Goal: Information Seeking & Learning: Learn about a topic

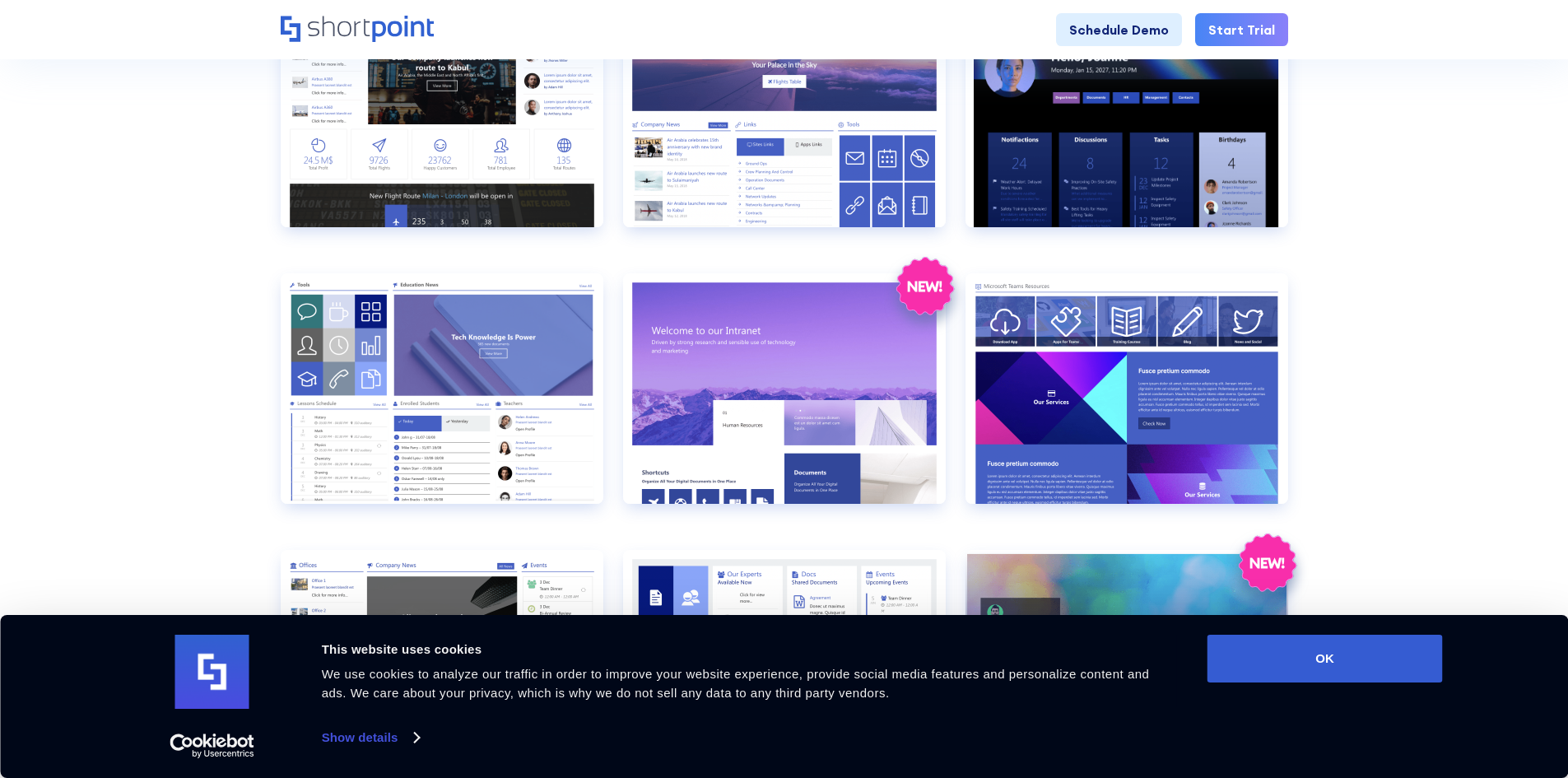
scroll to position [905, 0]
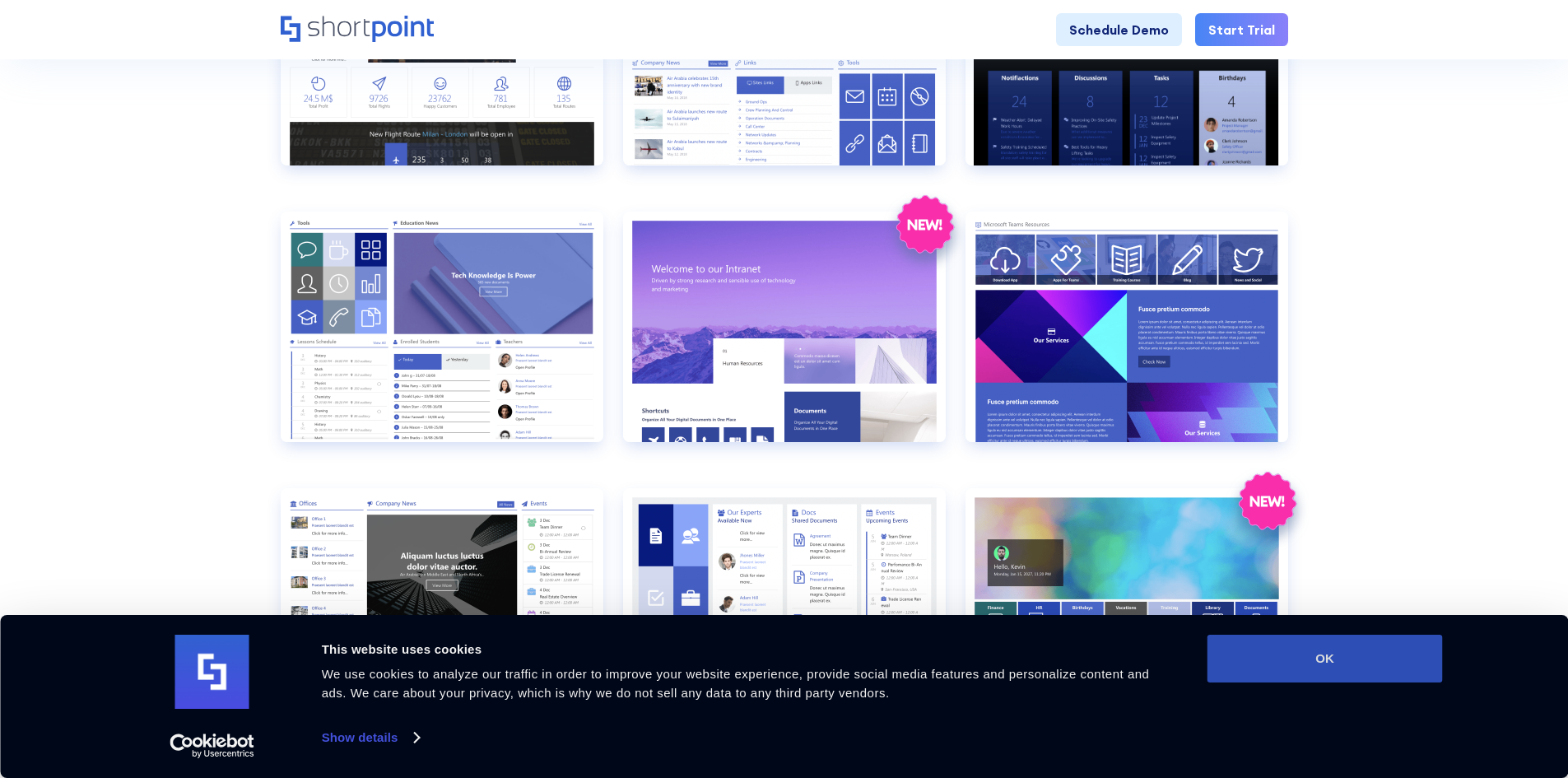
click at [1313, 654] on button "OK" at bounding box center [1326, 658] width 236 height 48
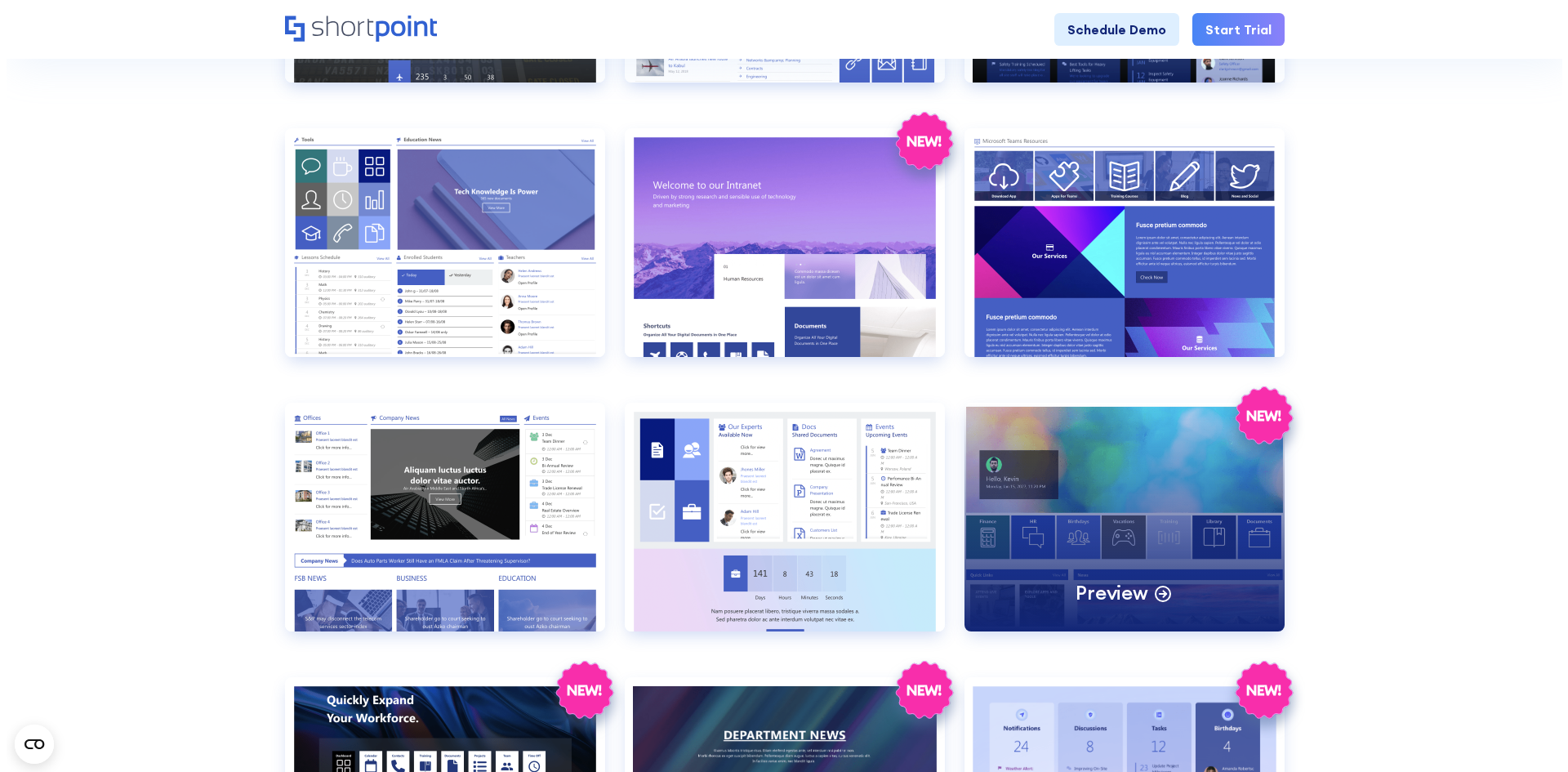
scroll to position [1061, 0]
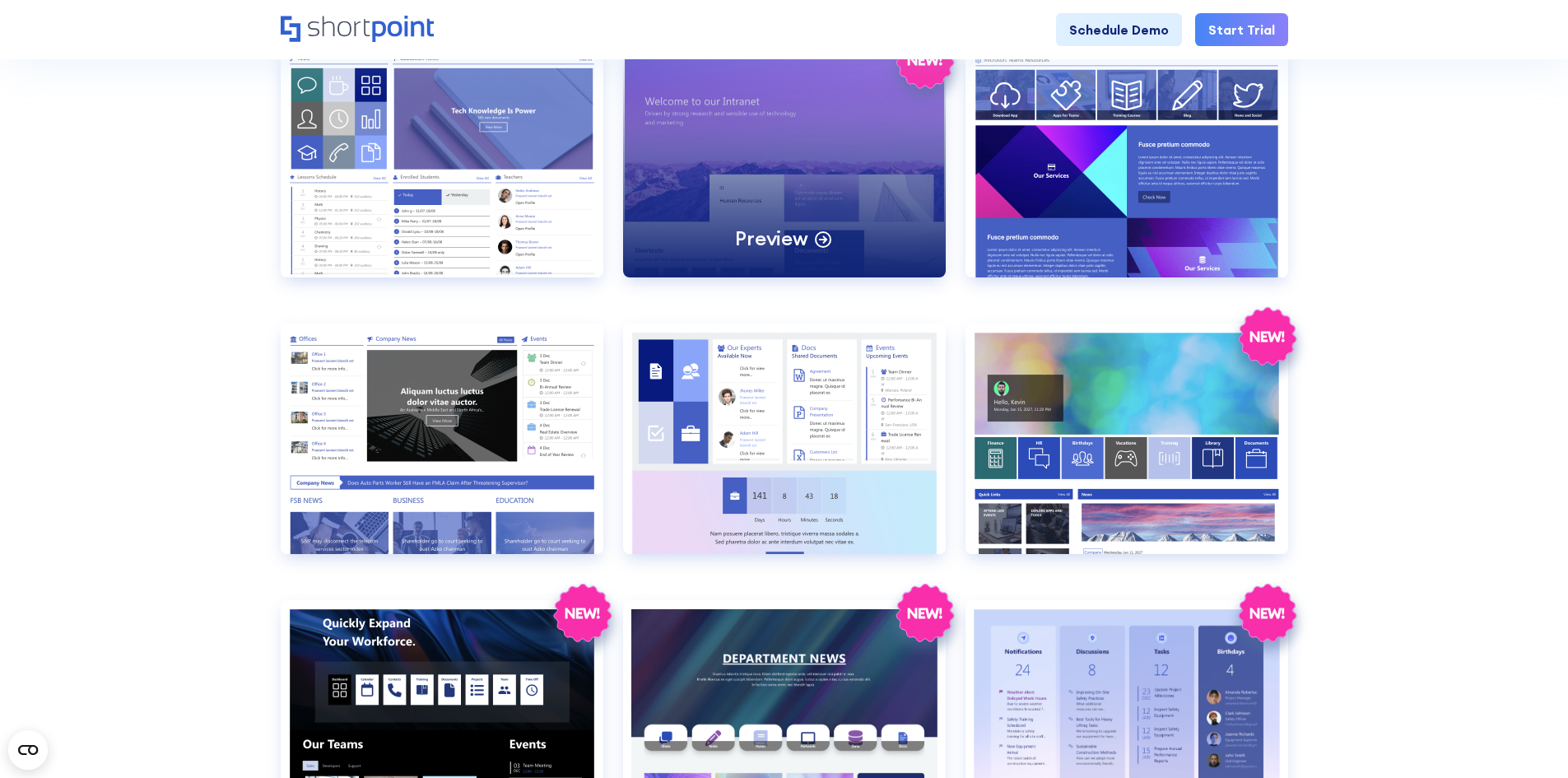
click at [842, 172] on div "Preview" at bounding box center [784, 162] width 323 height 230
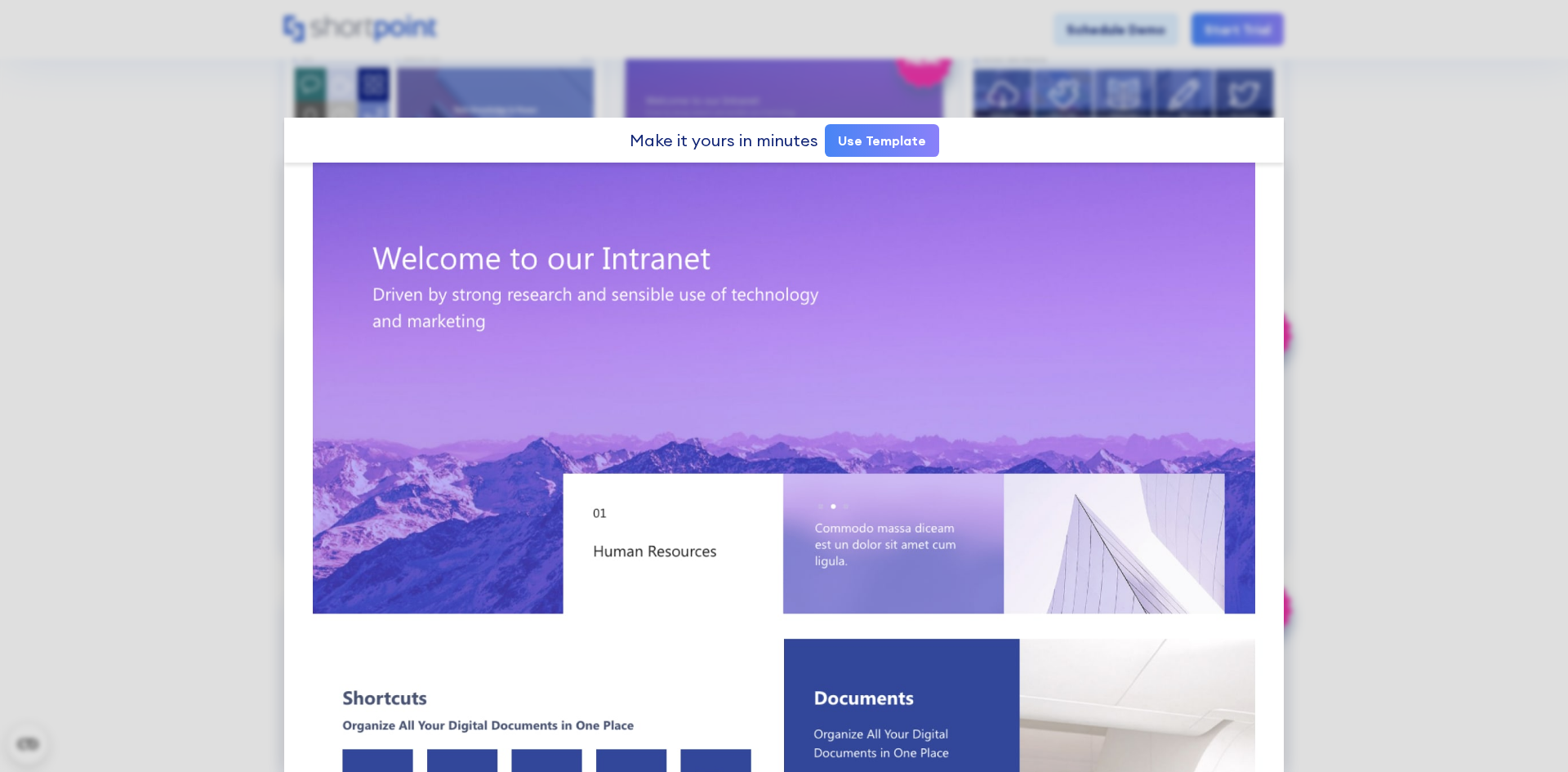
scroll to position [0, 0]
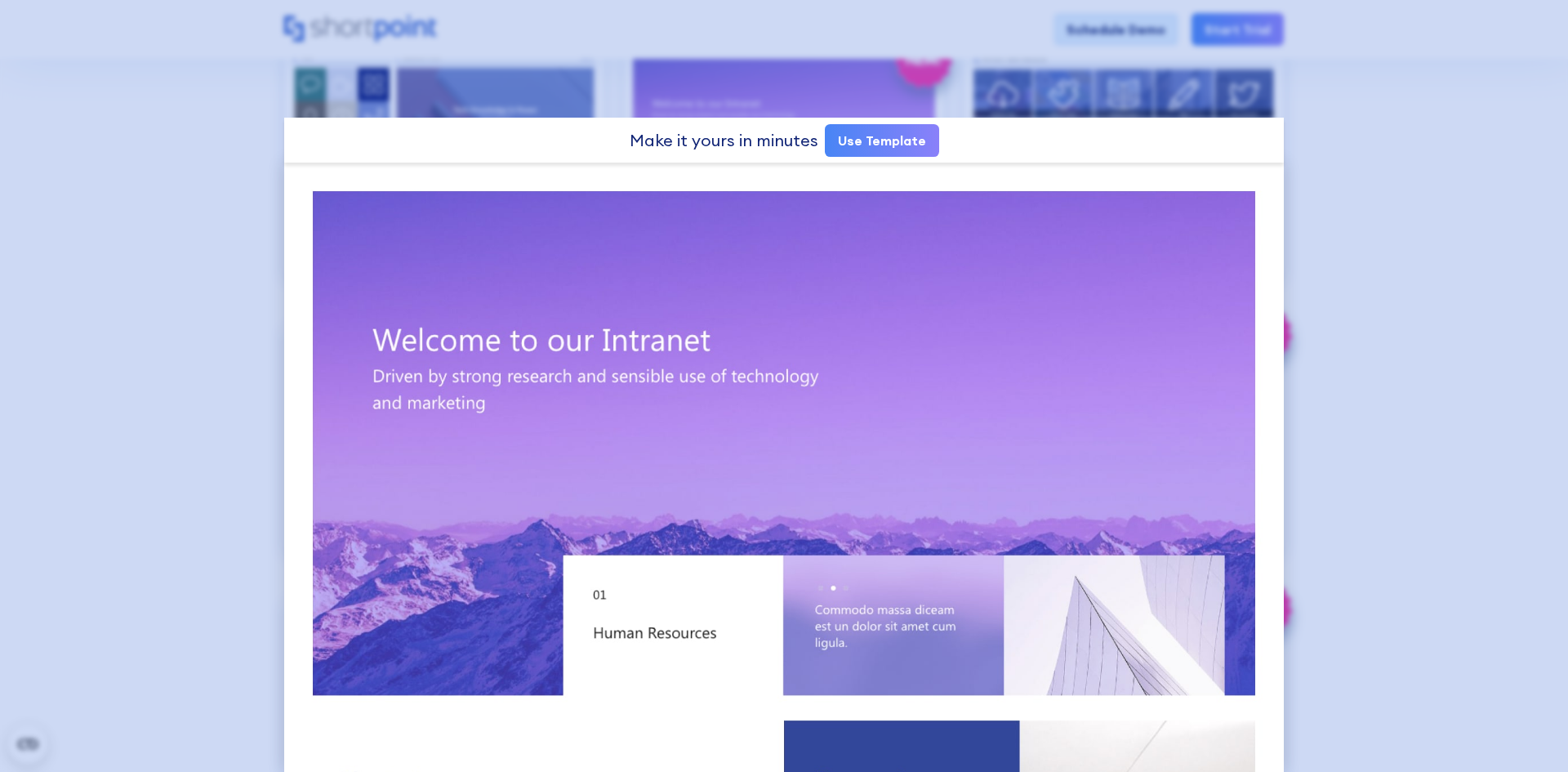
click at [1413, 383] on div at bounding box center [784, 386] width 1568 height 772
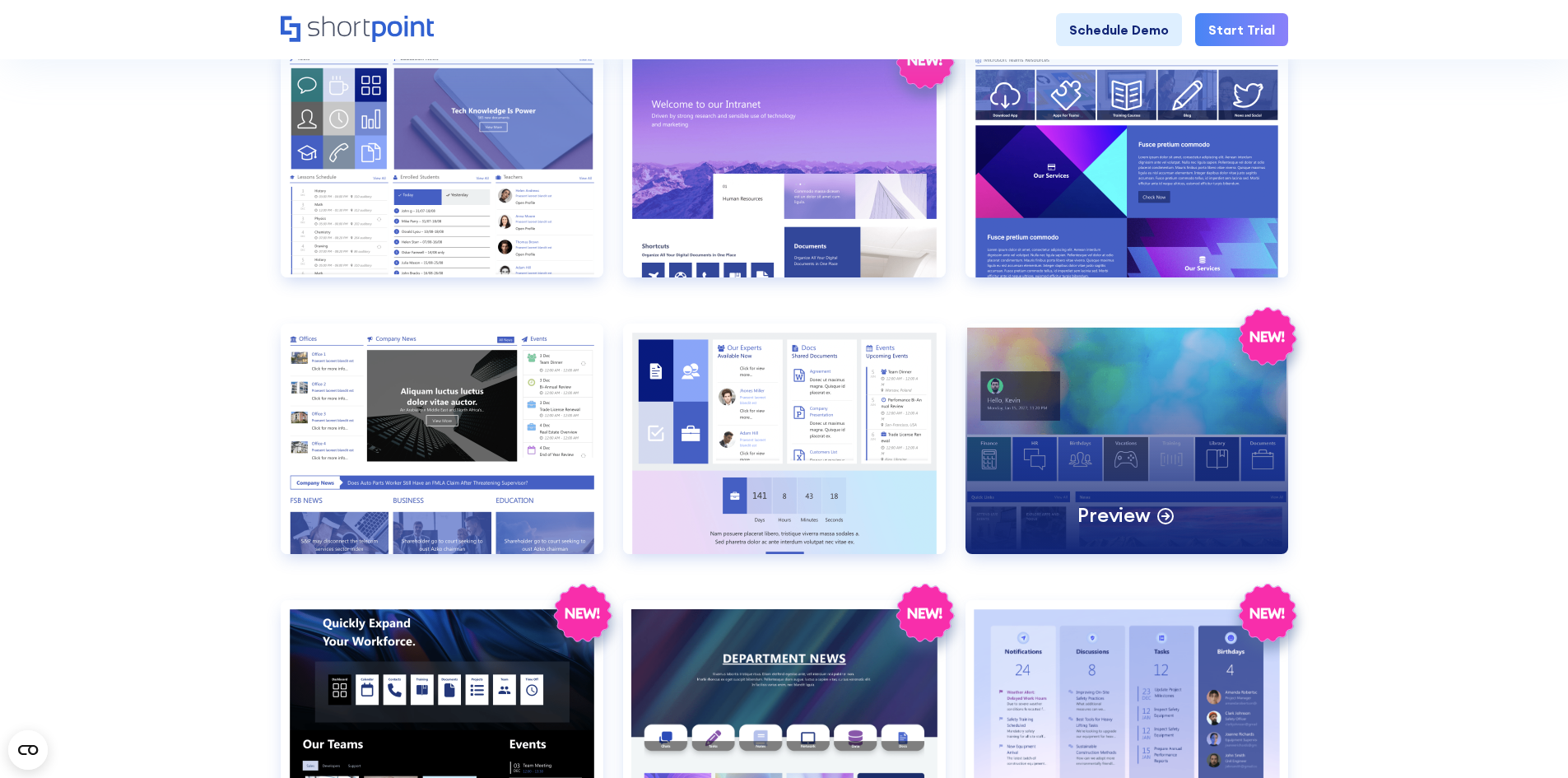
click at [1114, 456] on div "Preview" at bounding box center [1126, 439] width 323 height 230
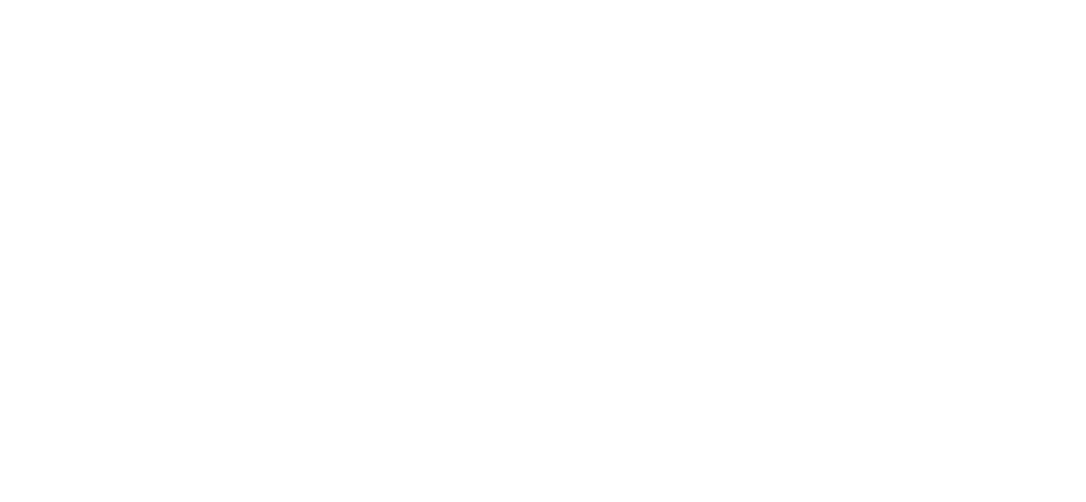
scroll to position [5234, 0]
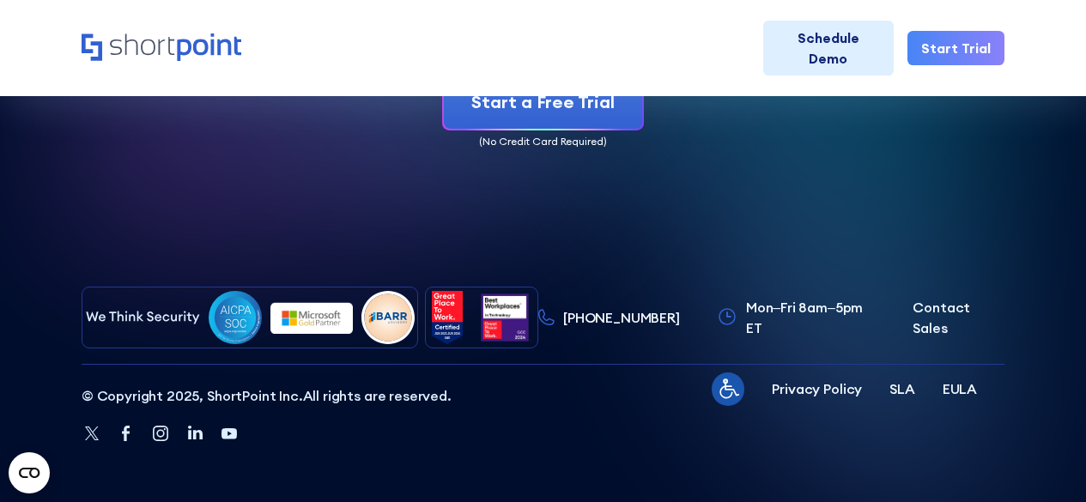
click at [415, 74] on div "Start a Free Trial" at bounding box center [543, 102] width 923 height 57
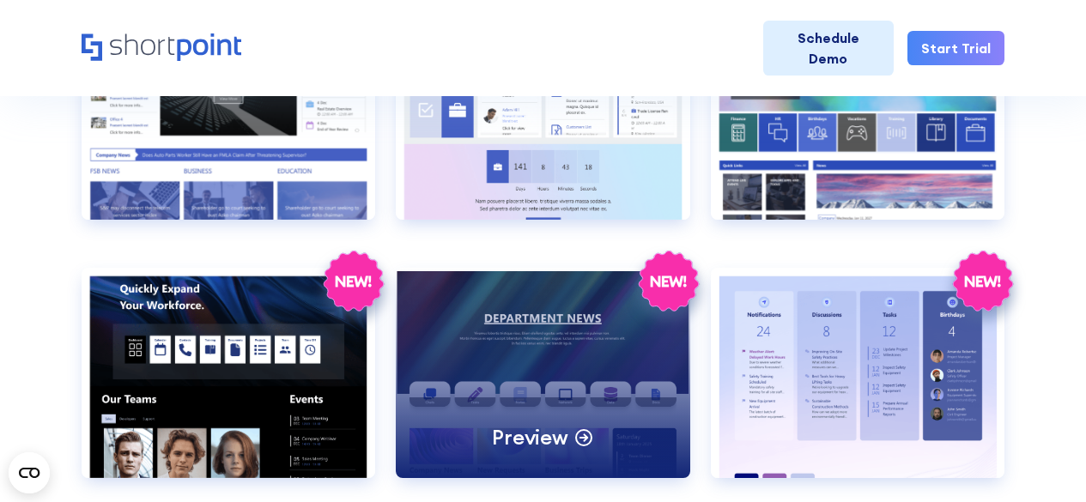
scroll to position [1456, 0]
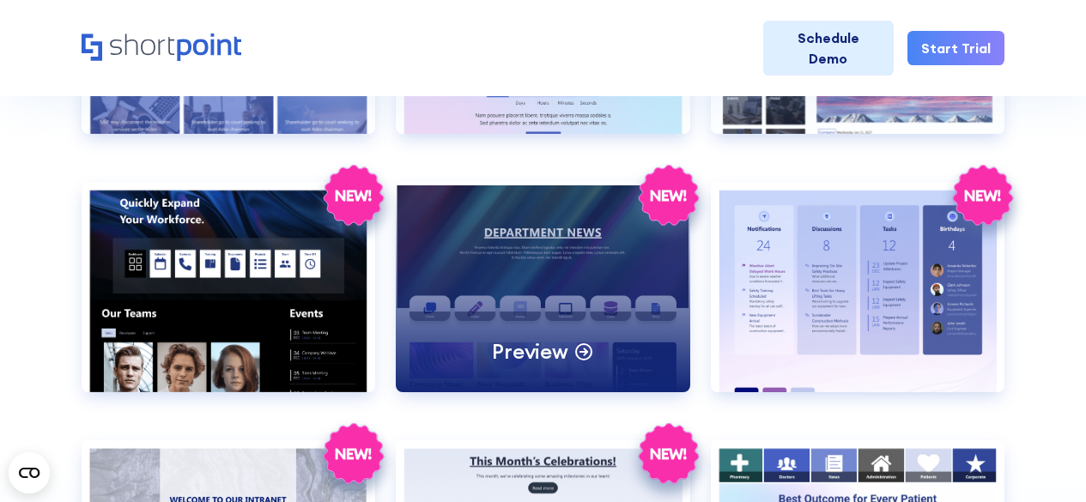
click at [584, 260] on div "Preview" at bounding box center [543, 287] width 294 height 210
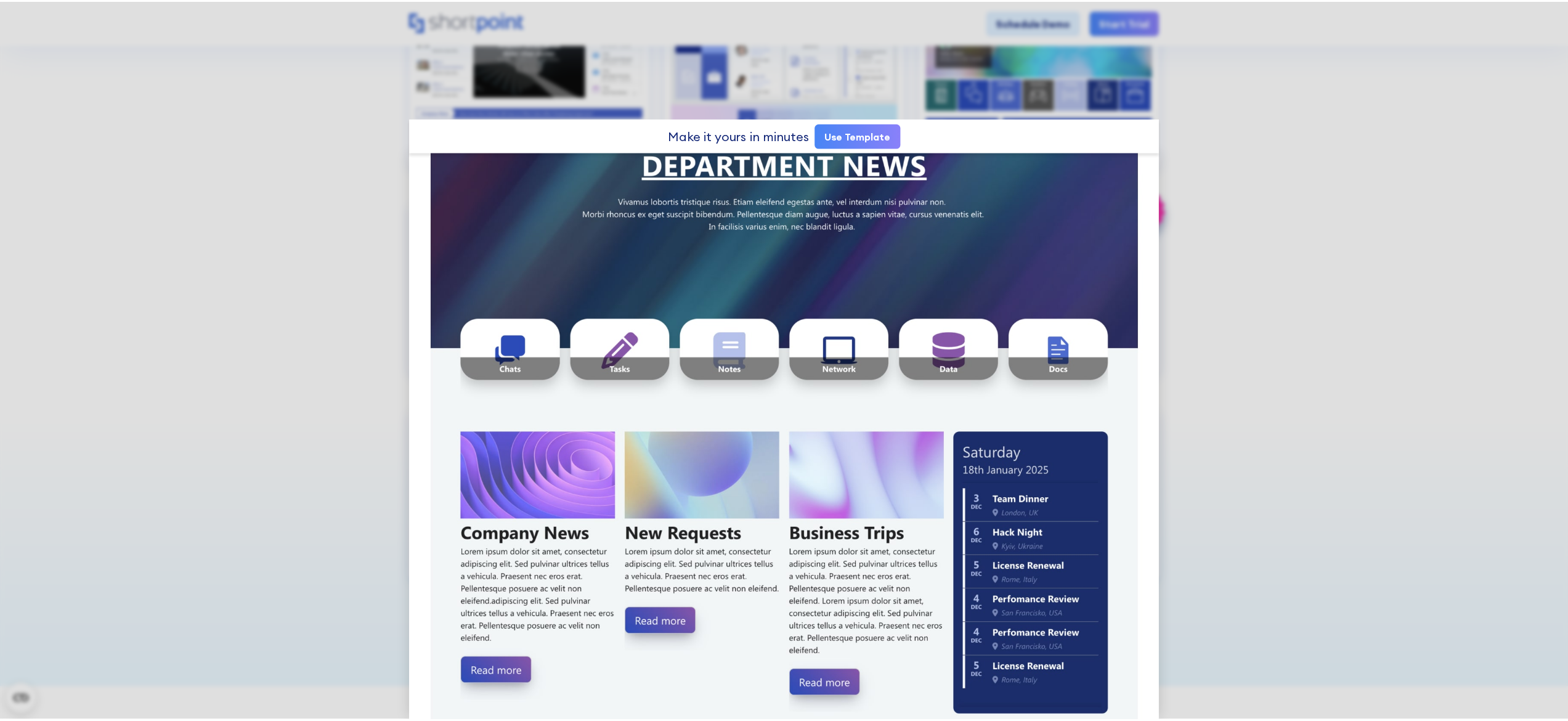
scroll to position [0, 0]
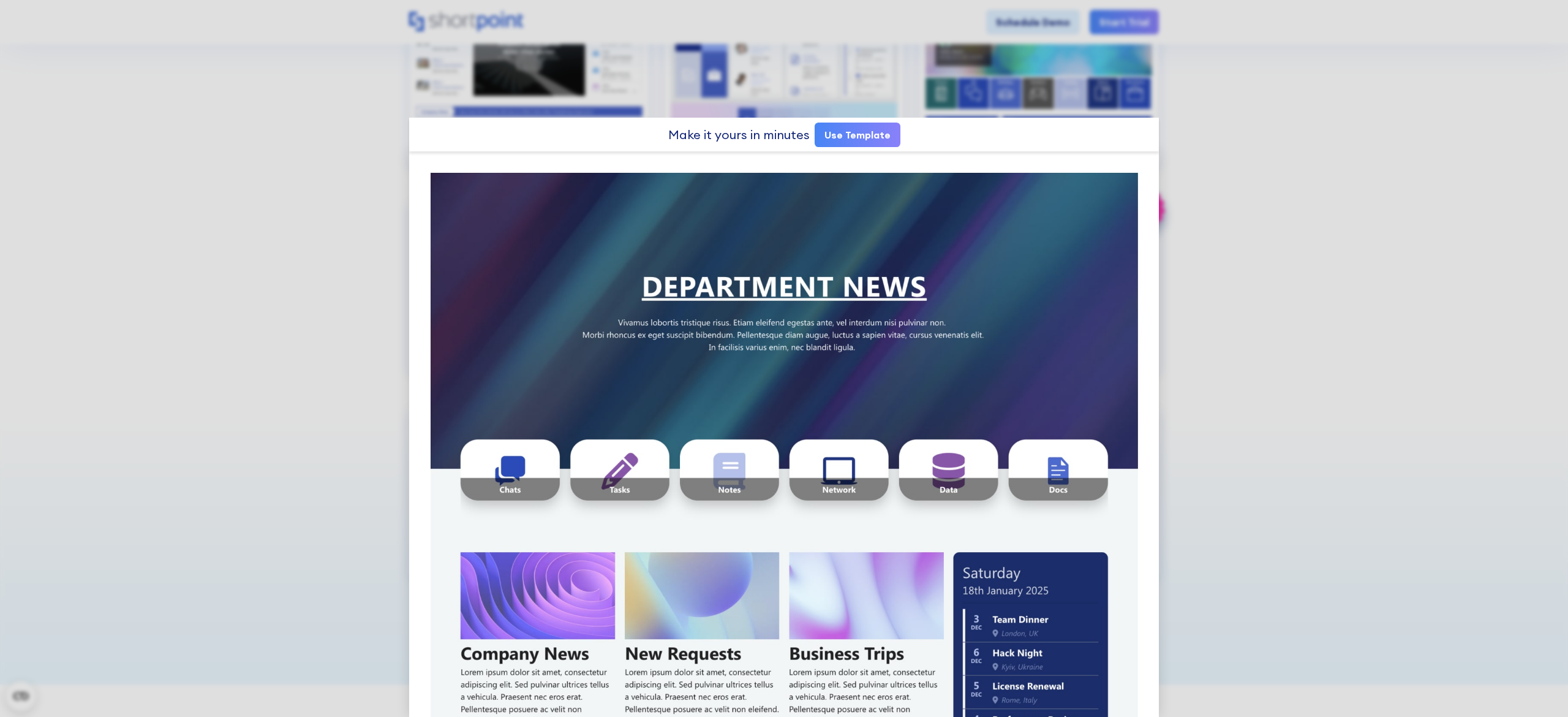
click at [775, 166] on div at bounding box center [784, 358] width 1568 height 717
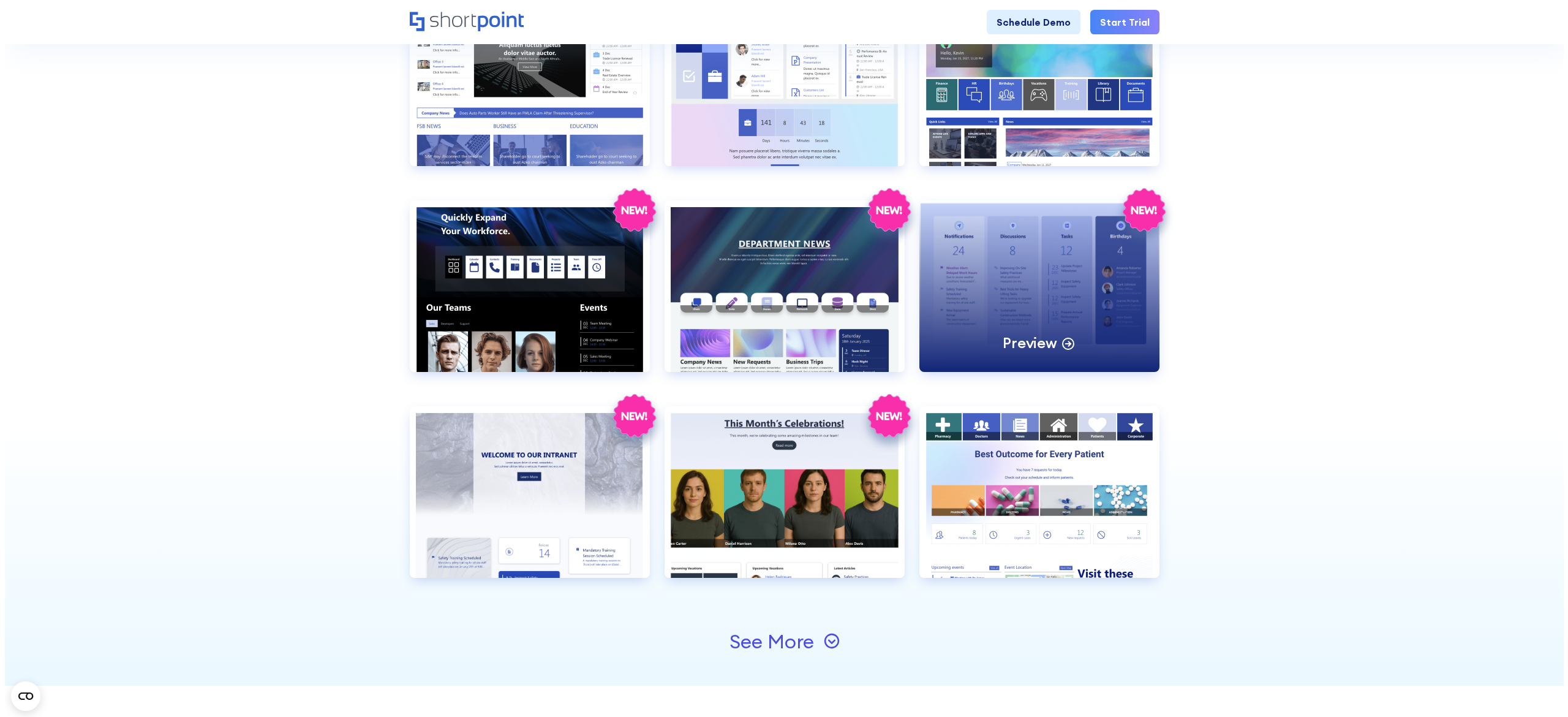
scroll to position [1044, 0]
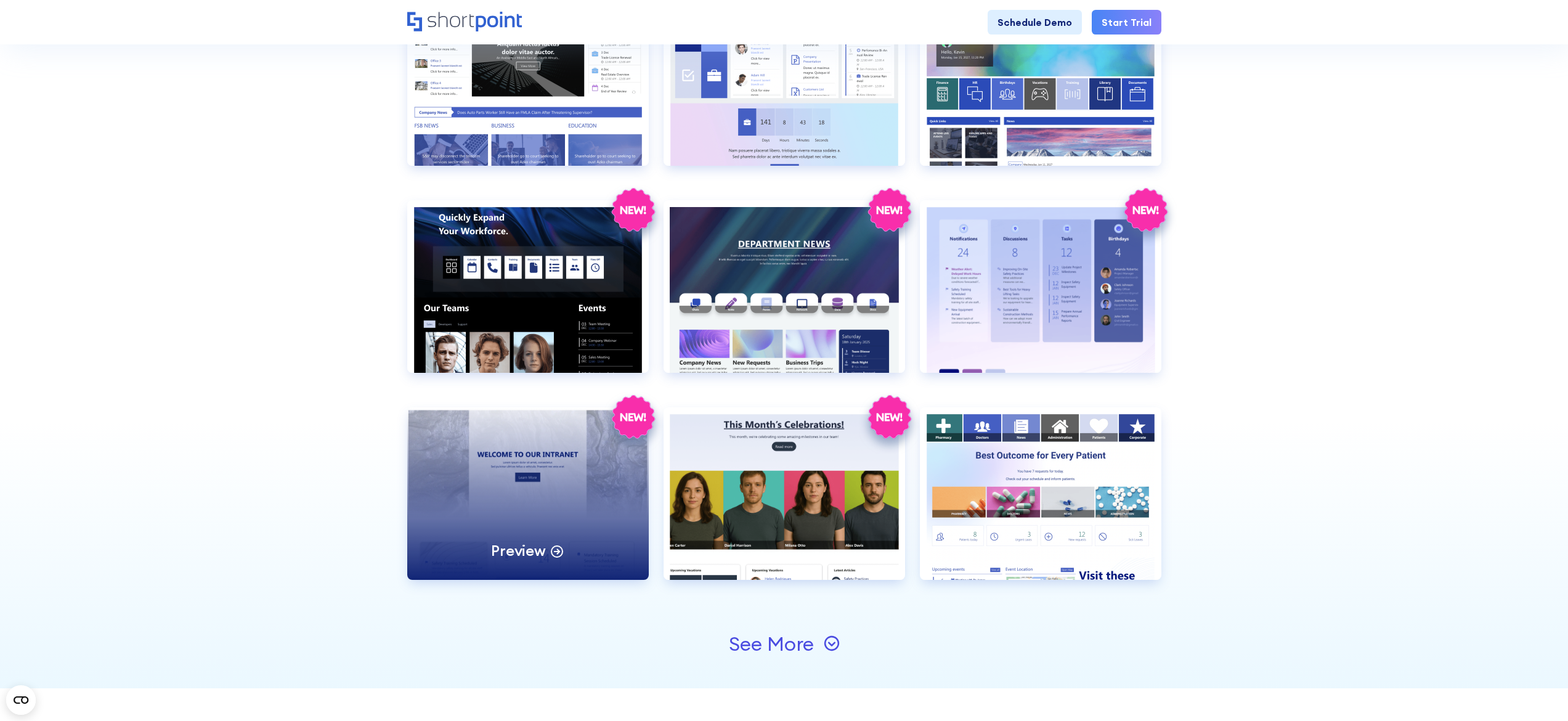
click at [495, 360] on div "Preview" at bounding box center [528, 494] width 242 height 172
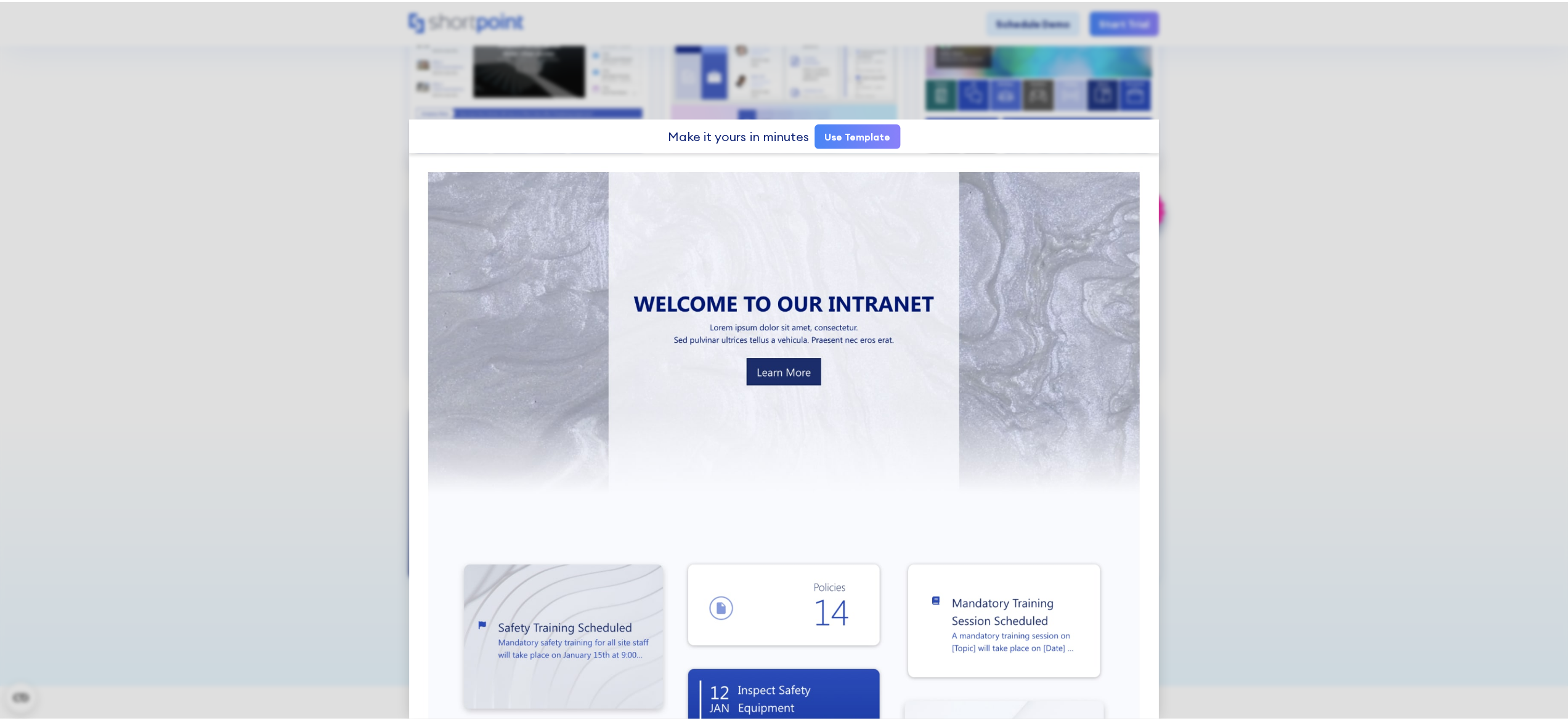
scroll to position [357, 0]
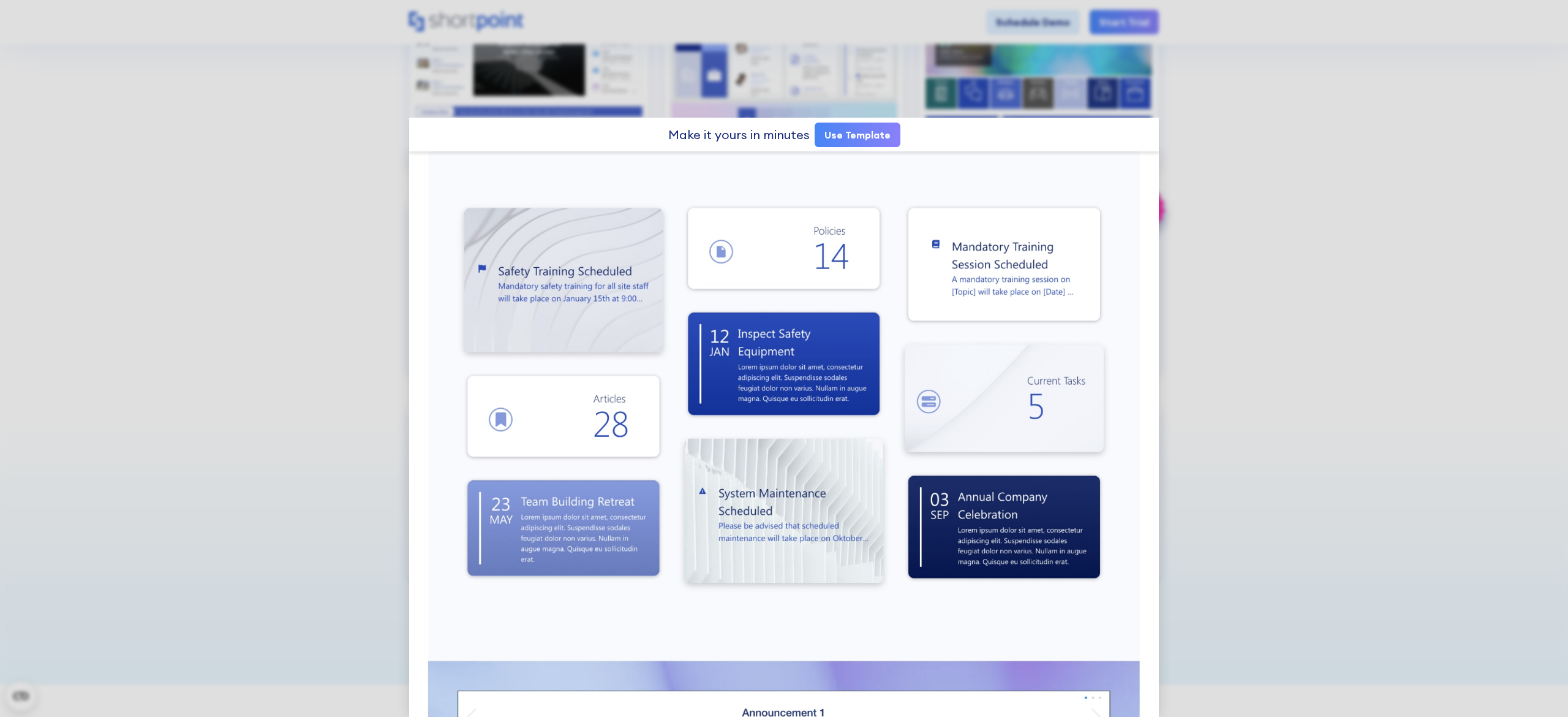
drag, startPoint x: 900, startPoint y: 371, endPoint x: 1202, endPoint y: 198, distance: 348.0
click at [775, 193] on div at bounding box center [784, 358] width 1568 height 717
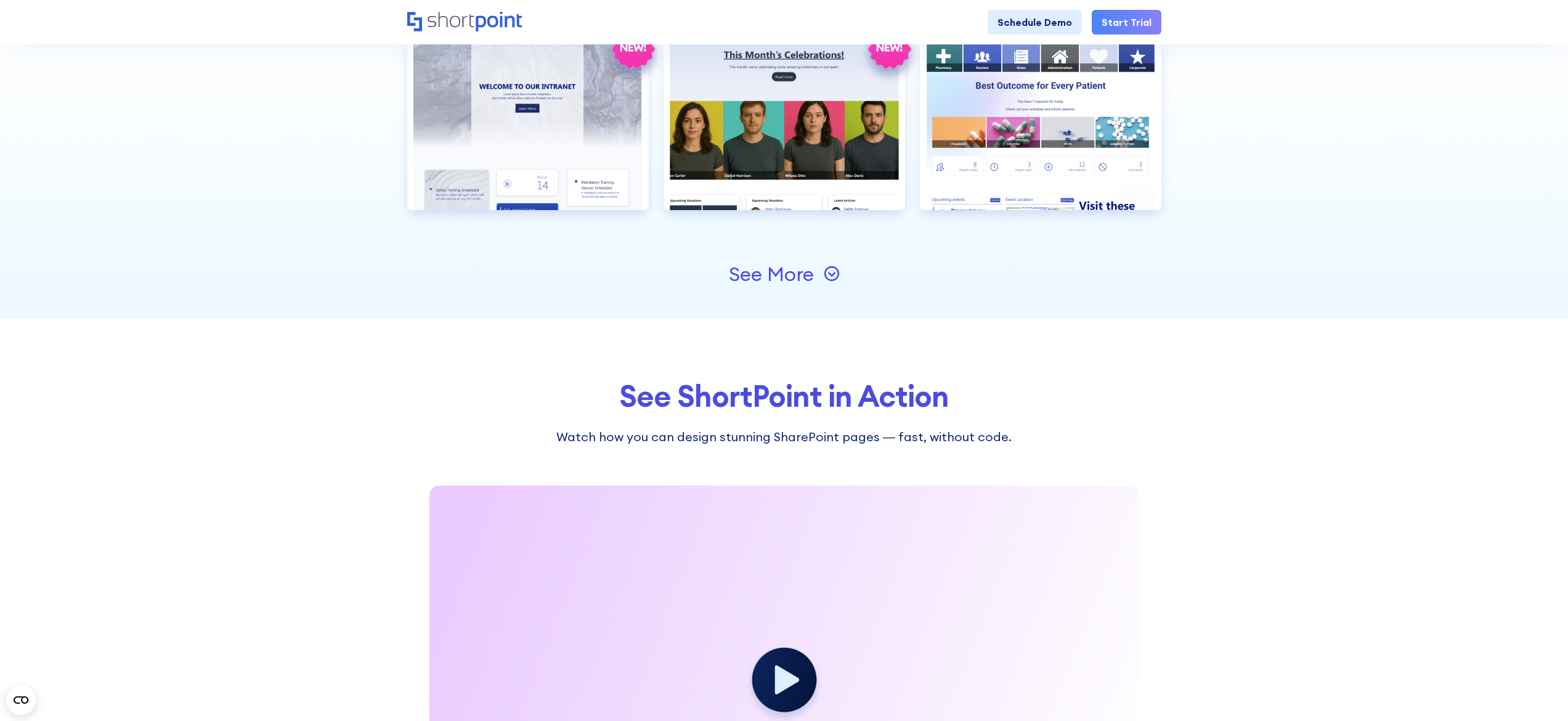
scroll to position [804, 0]
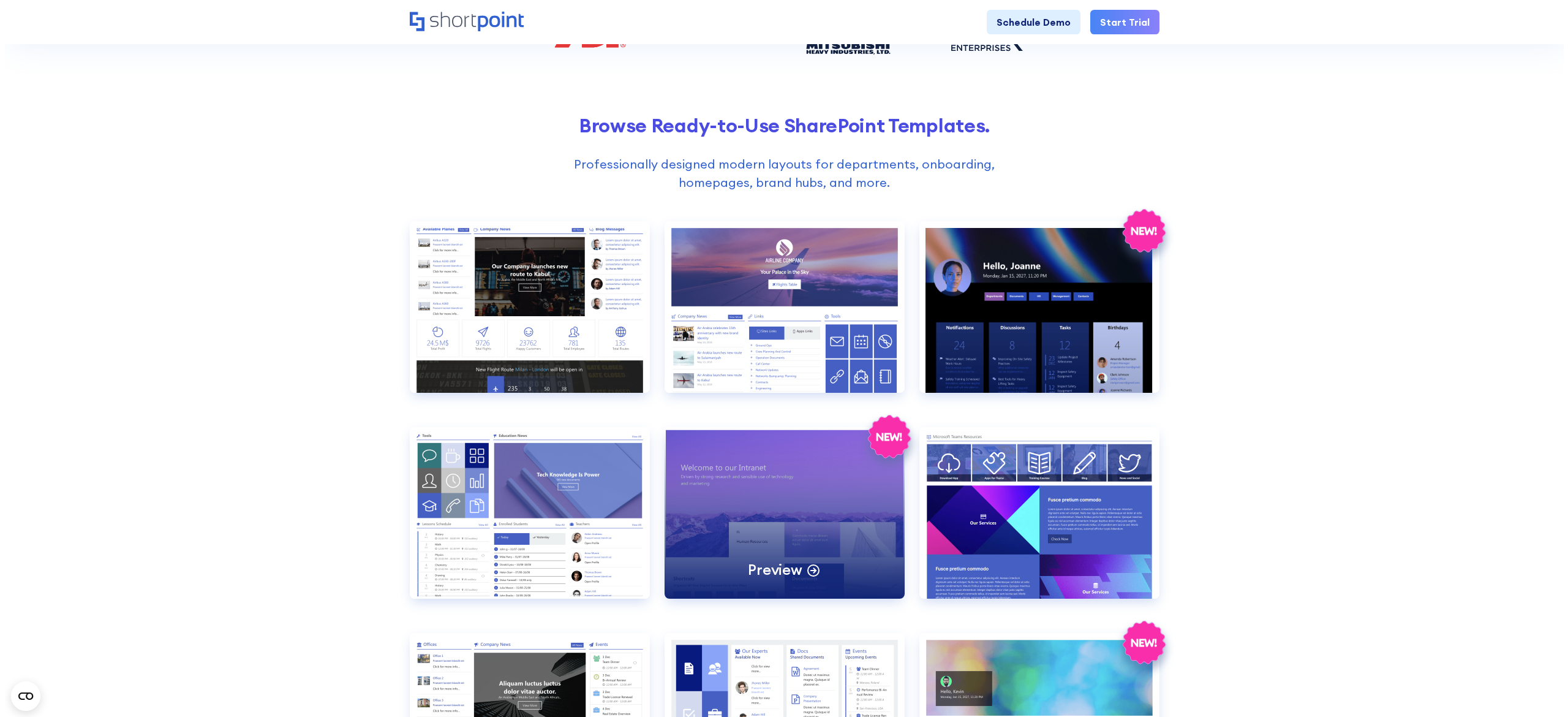
scroll to position [490, 0]
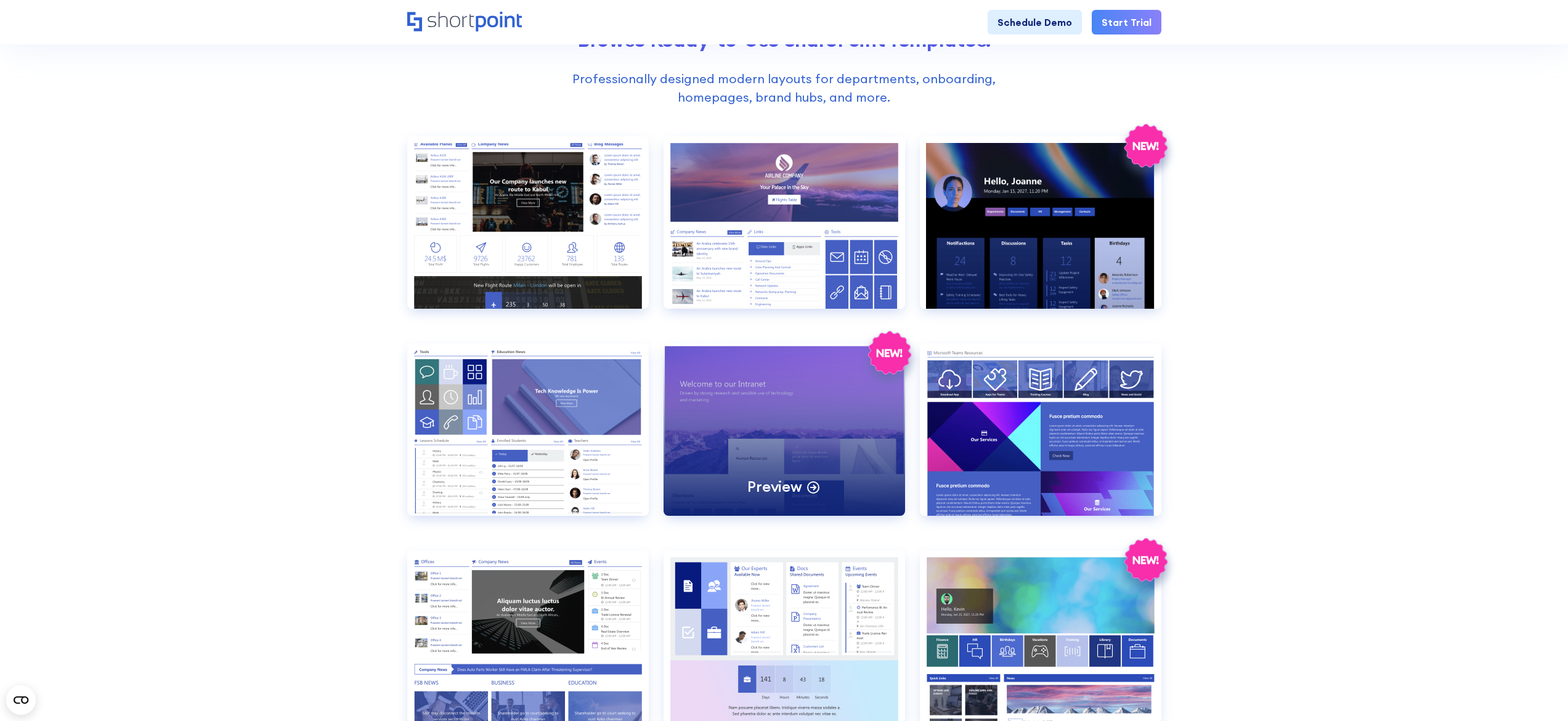
click at [770, 437] on div "Preview" at bounding box center [784, 429] width 242 height 172
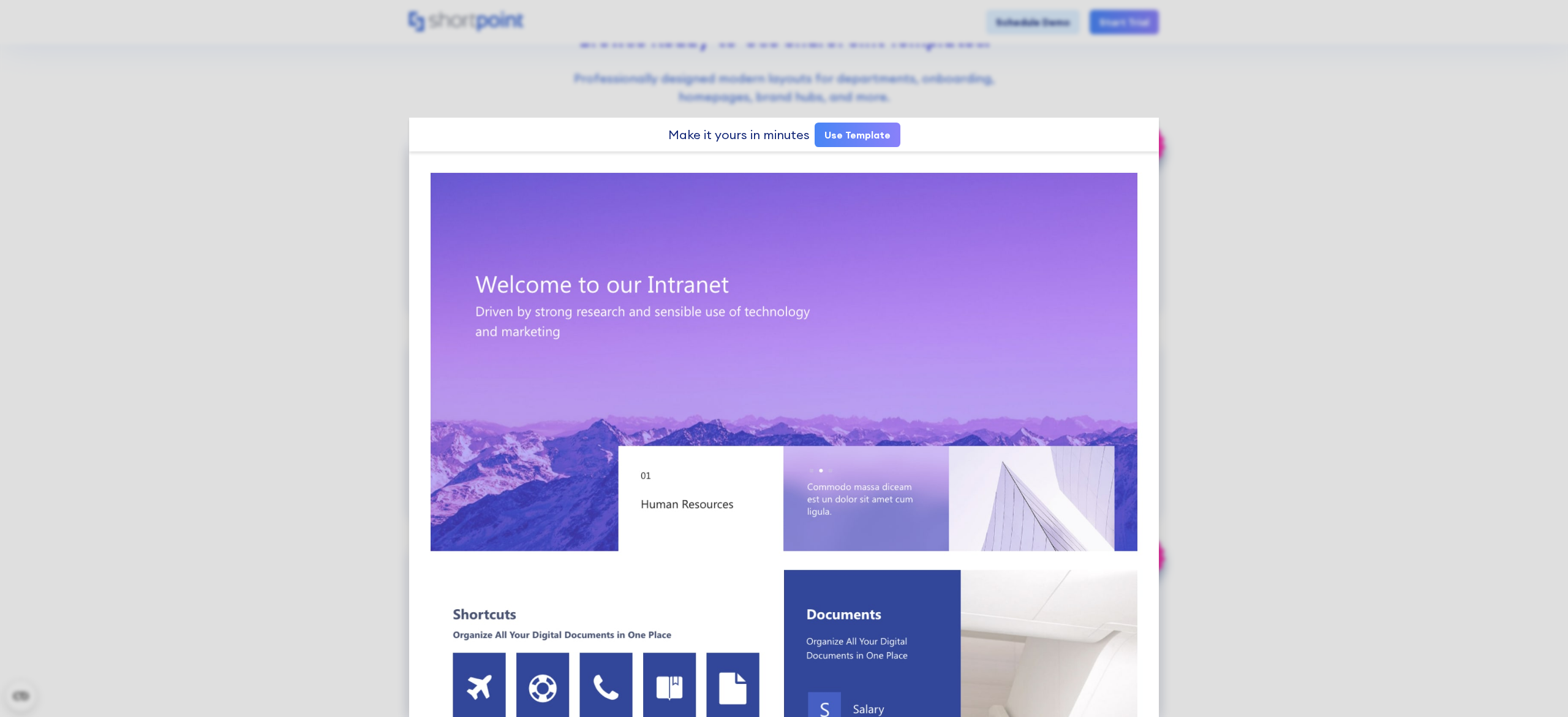
scroll to position [245, 0]
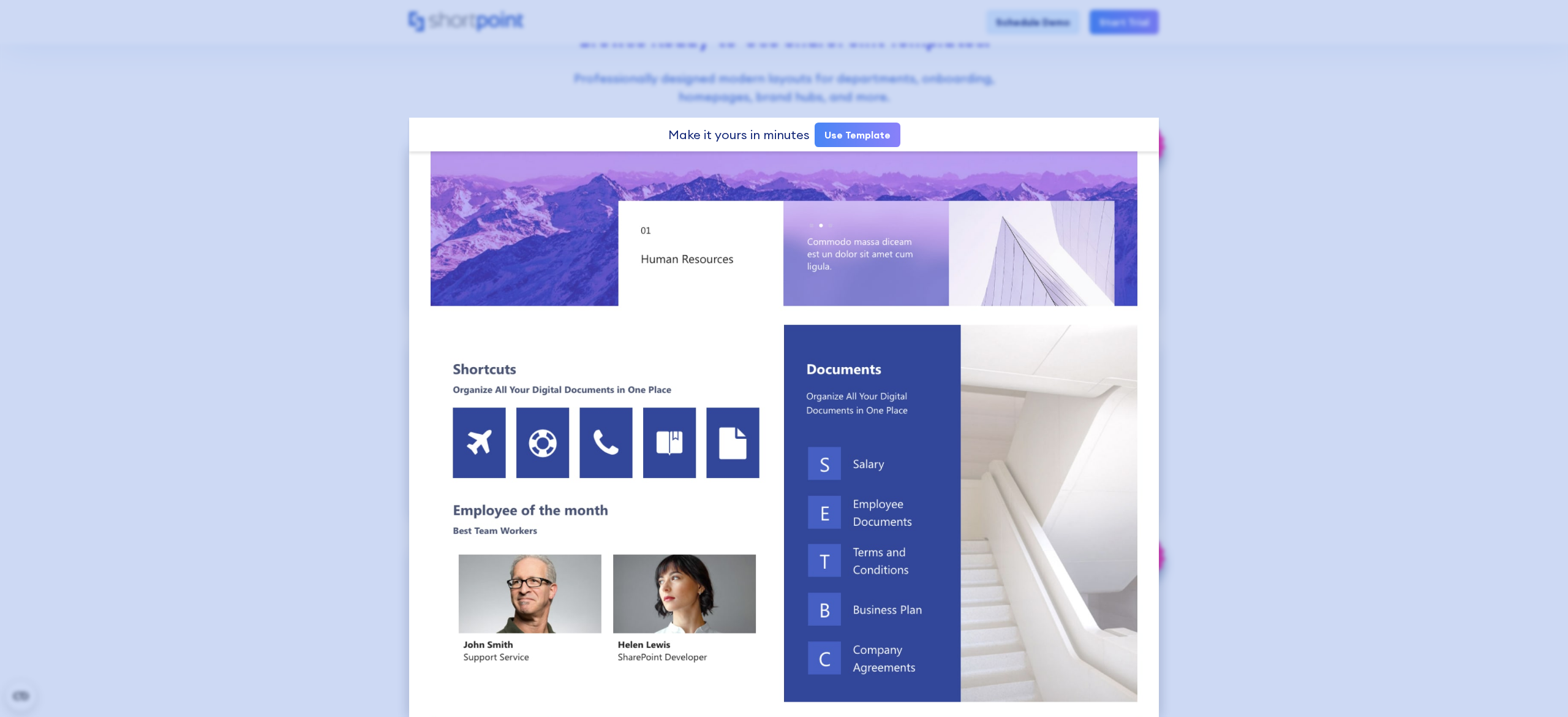
click at [1335, 265] on div at bounding box center [784, 358] width 1568 height 717
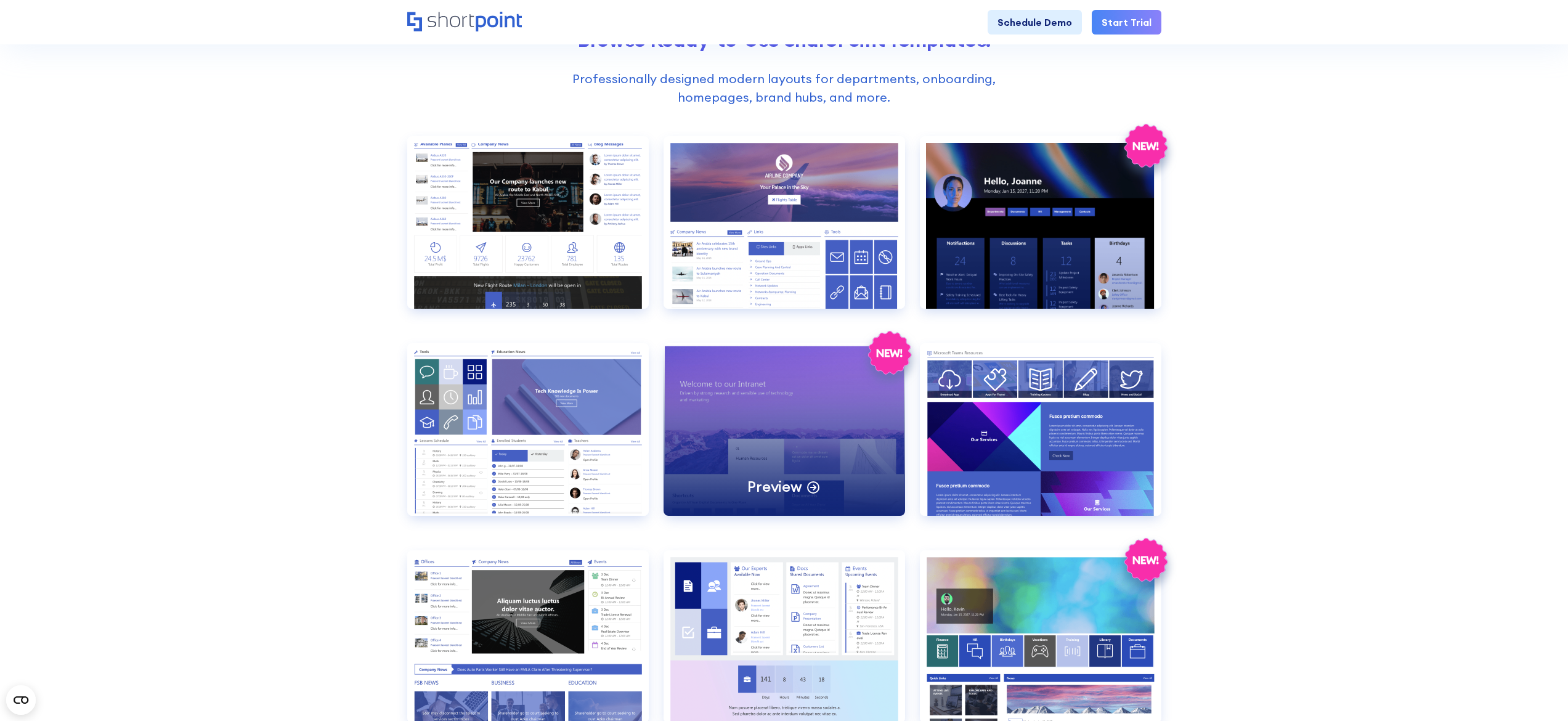
click at [855, 387] on div "Preview" at bounding box center [784, 429] width 242 height 172
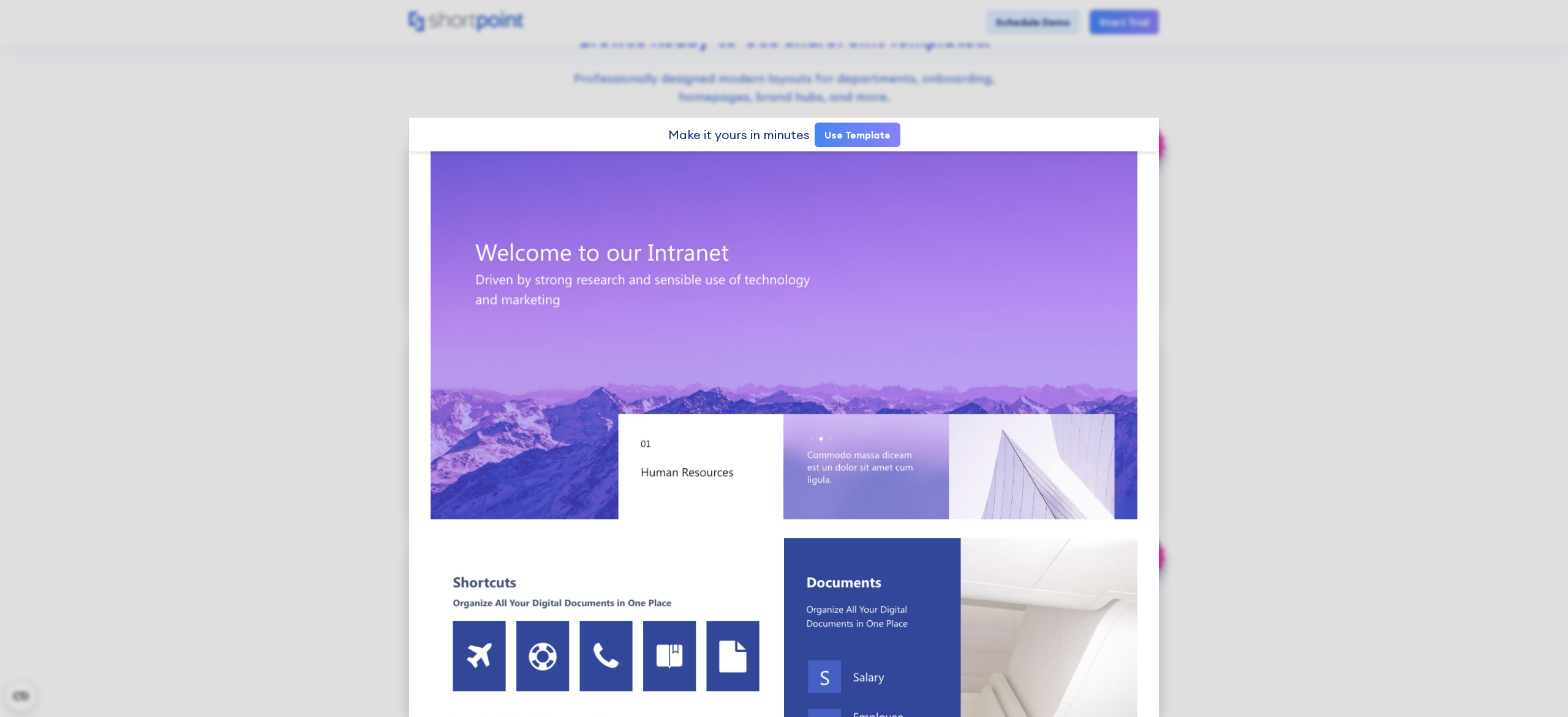
scroll to position [0, 0]
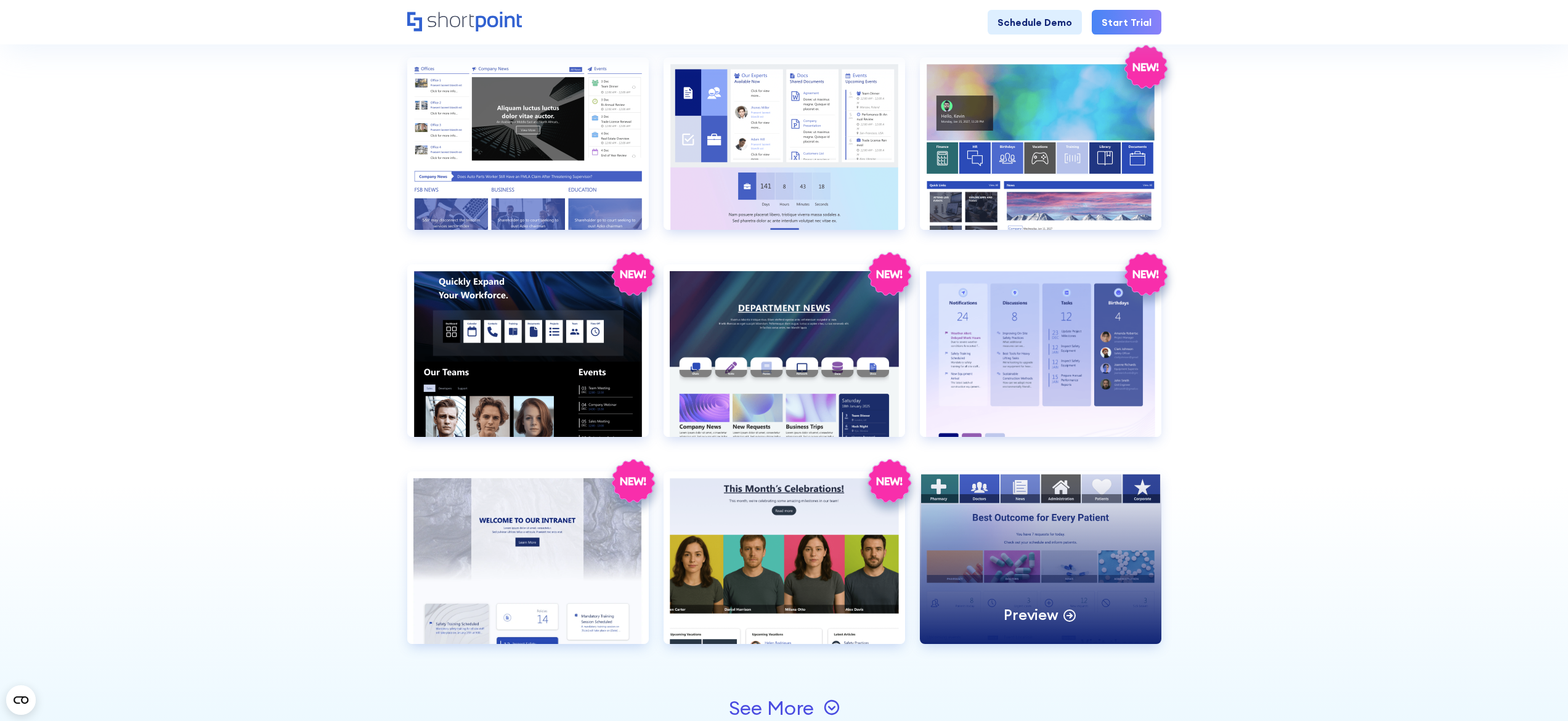
scroll to position [1355, 0]
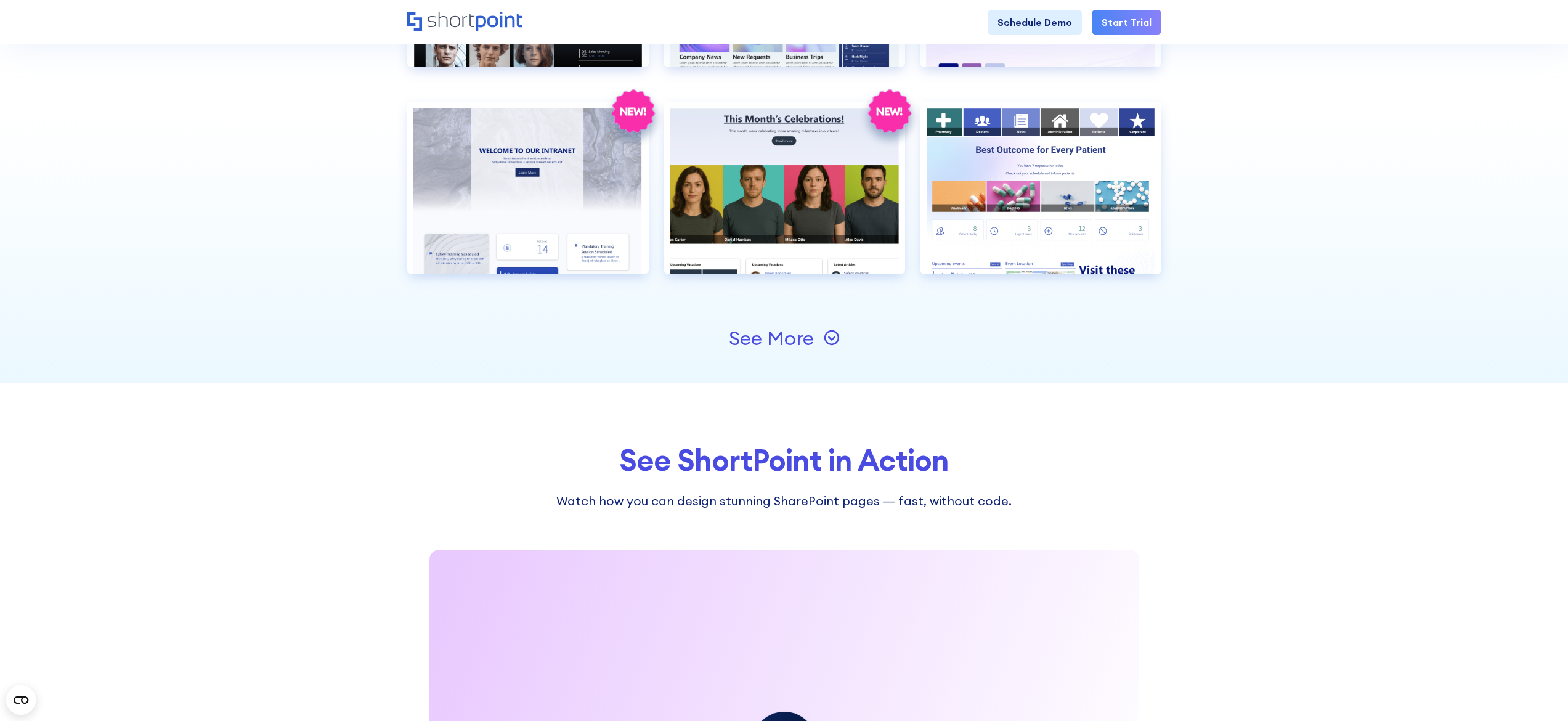
click at [811, 321] on div "See More" at bounding box center [784, 339] width 754 height 89
click at [813, 334] on div "See More" at bounding box center [784, 338] width 111 height 19
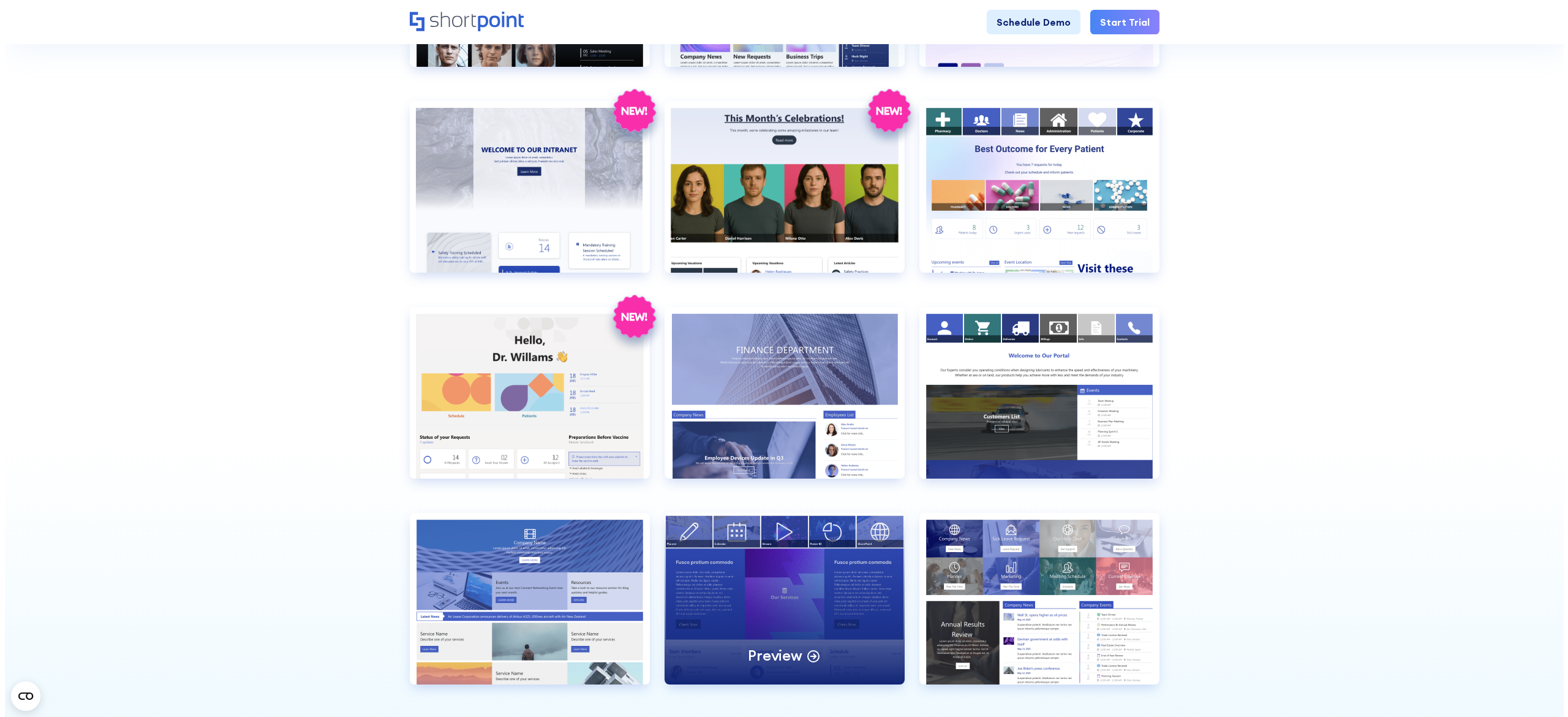
scroll to position [1470, 0]
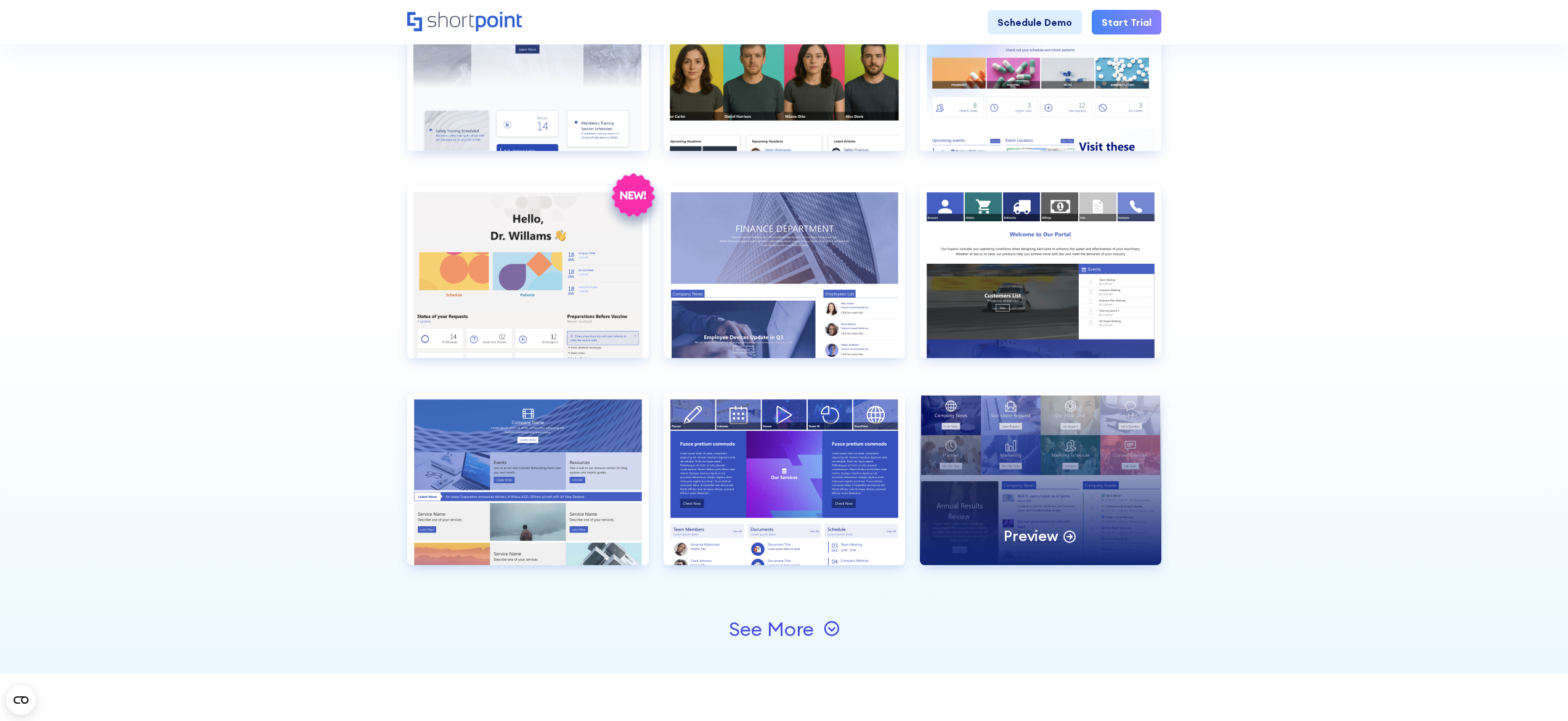
click at [1048, 488] on div "Preview" at bounding box center [1040, 479] width 242 height 172
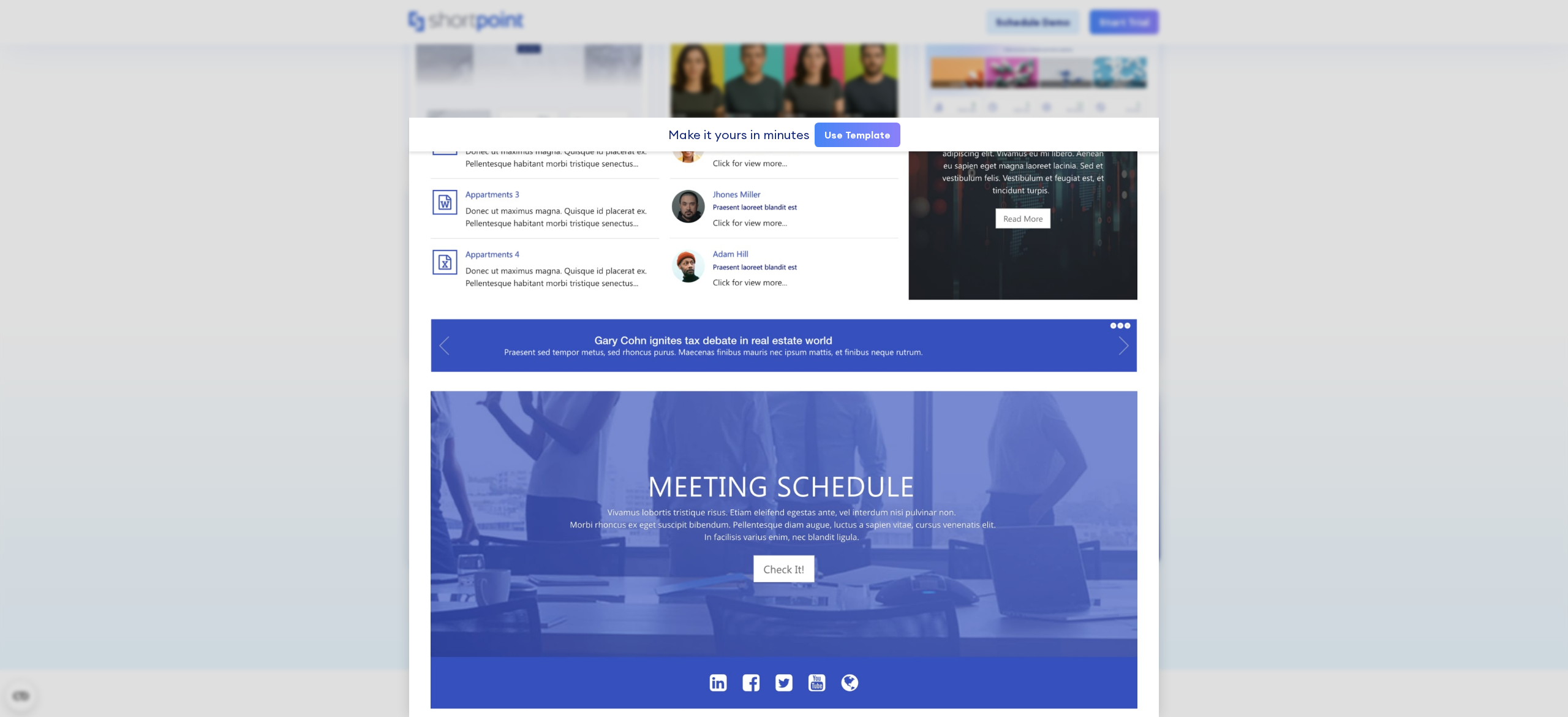
scroll to position [191, 0]
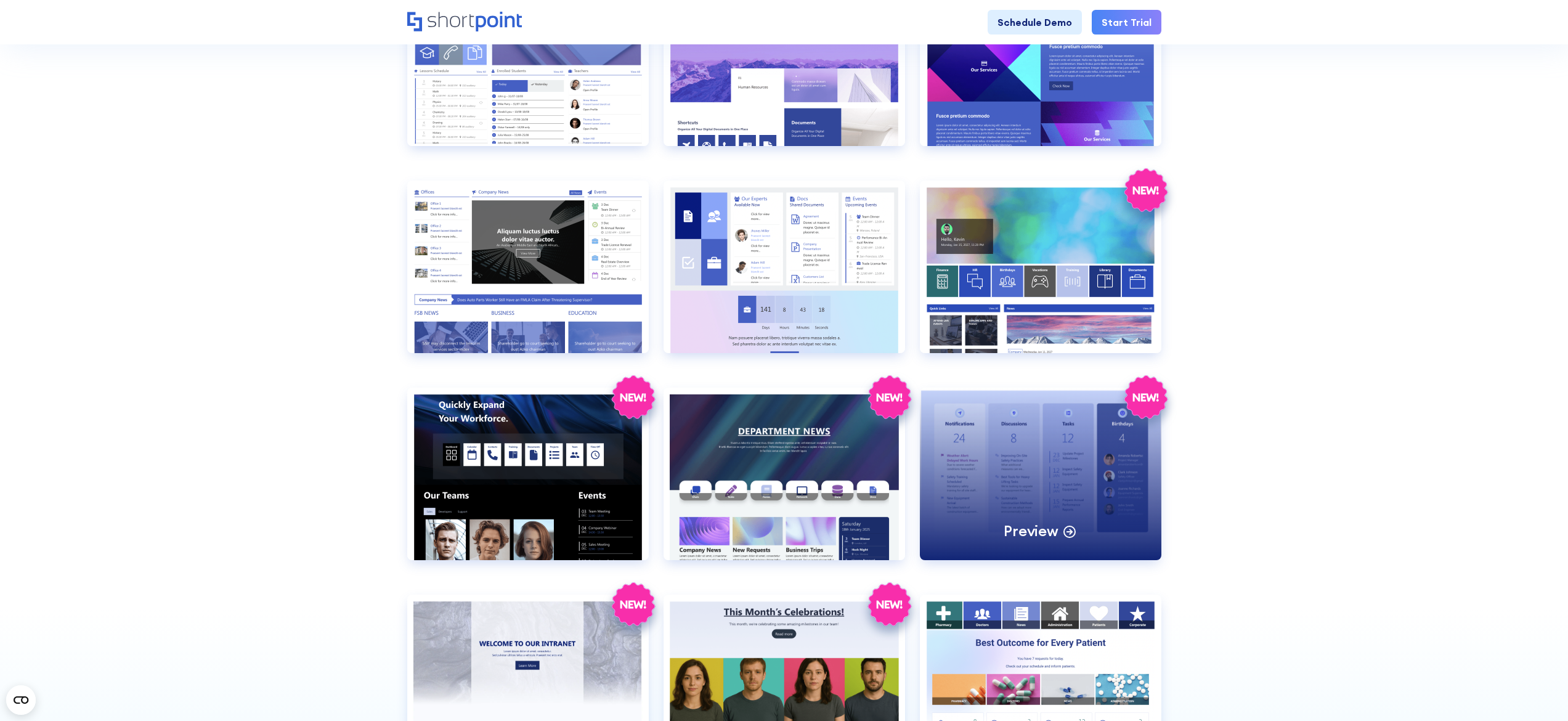
scroll to position [1109, 0]
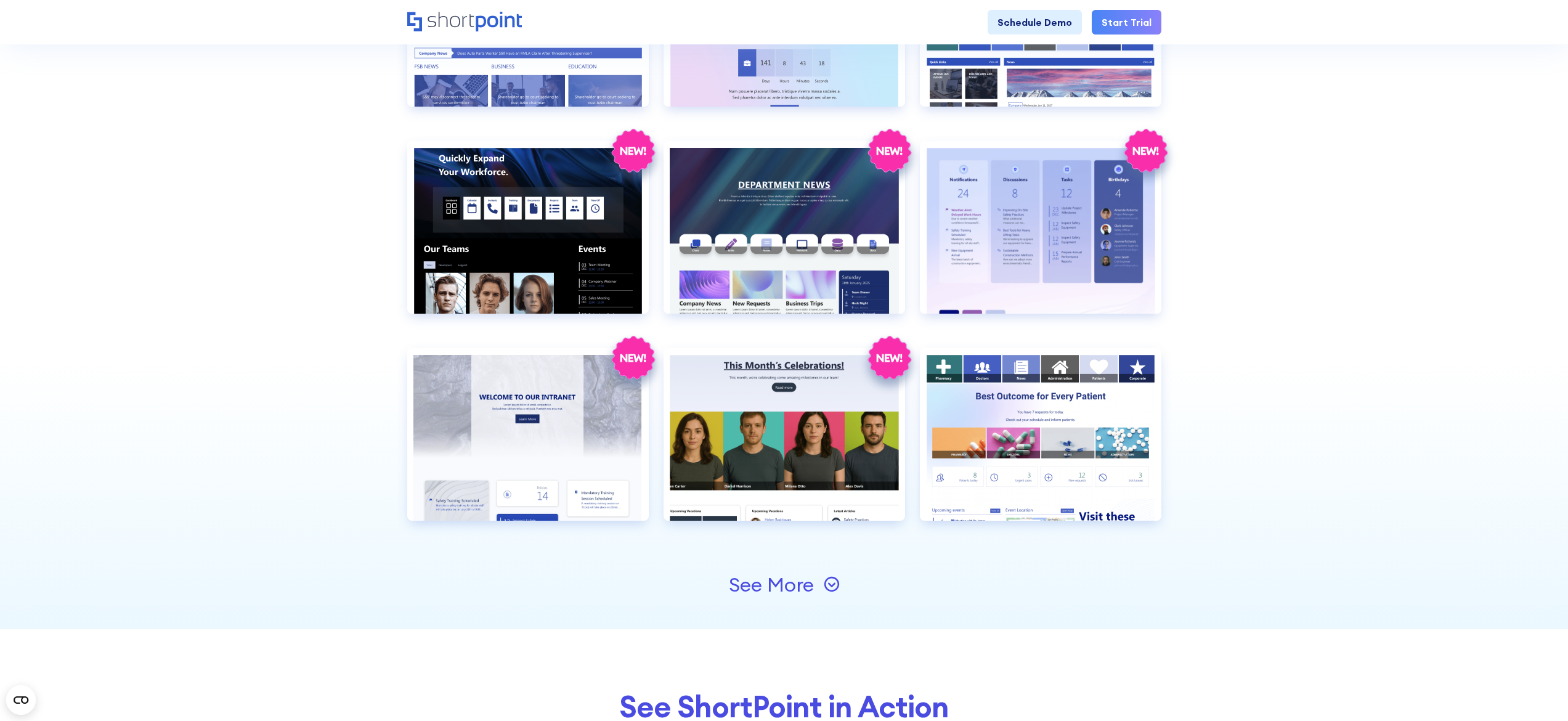
click at [814, 587] on div "See More" at bounding box center [784, 584] width 111 height 19
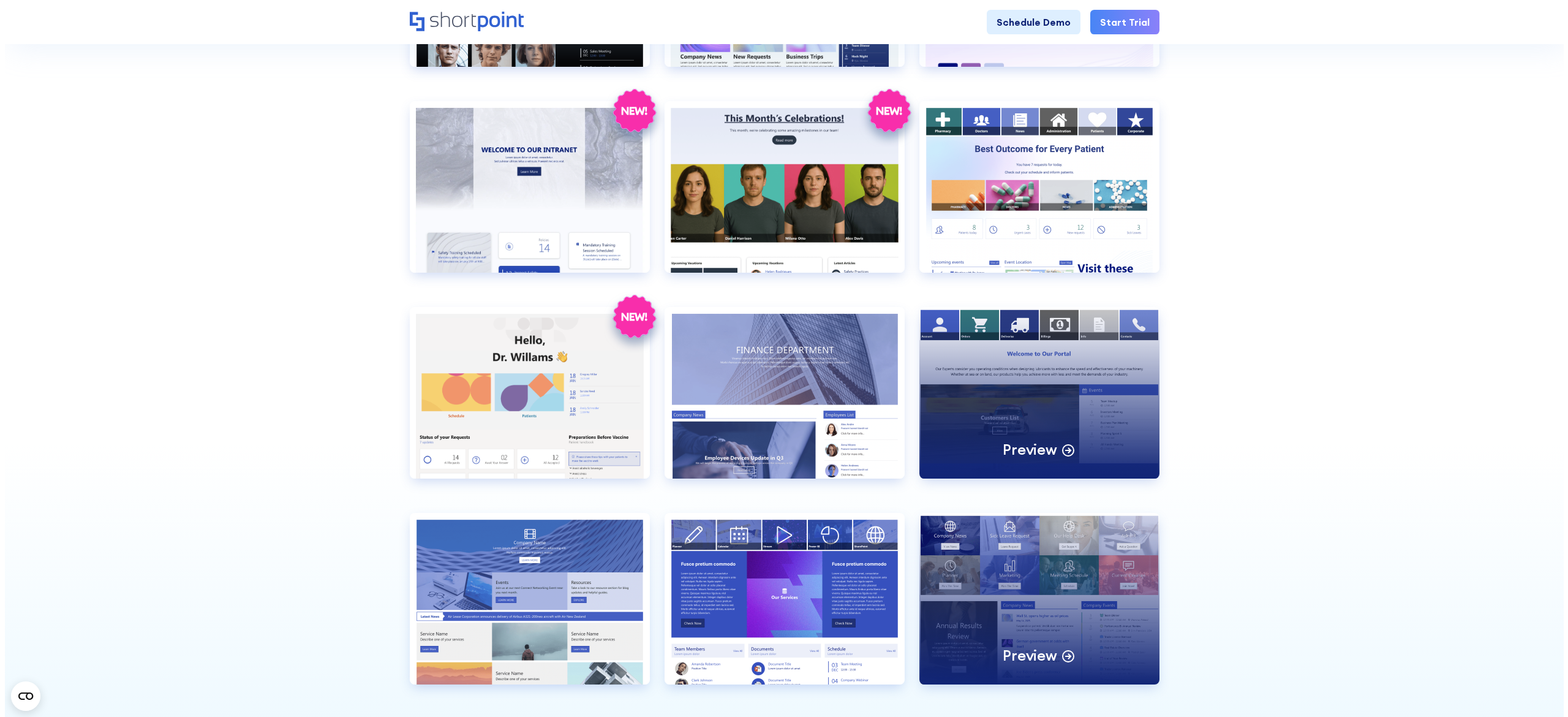
scroll to position [980, 0]
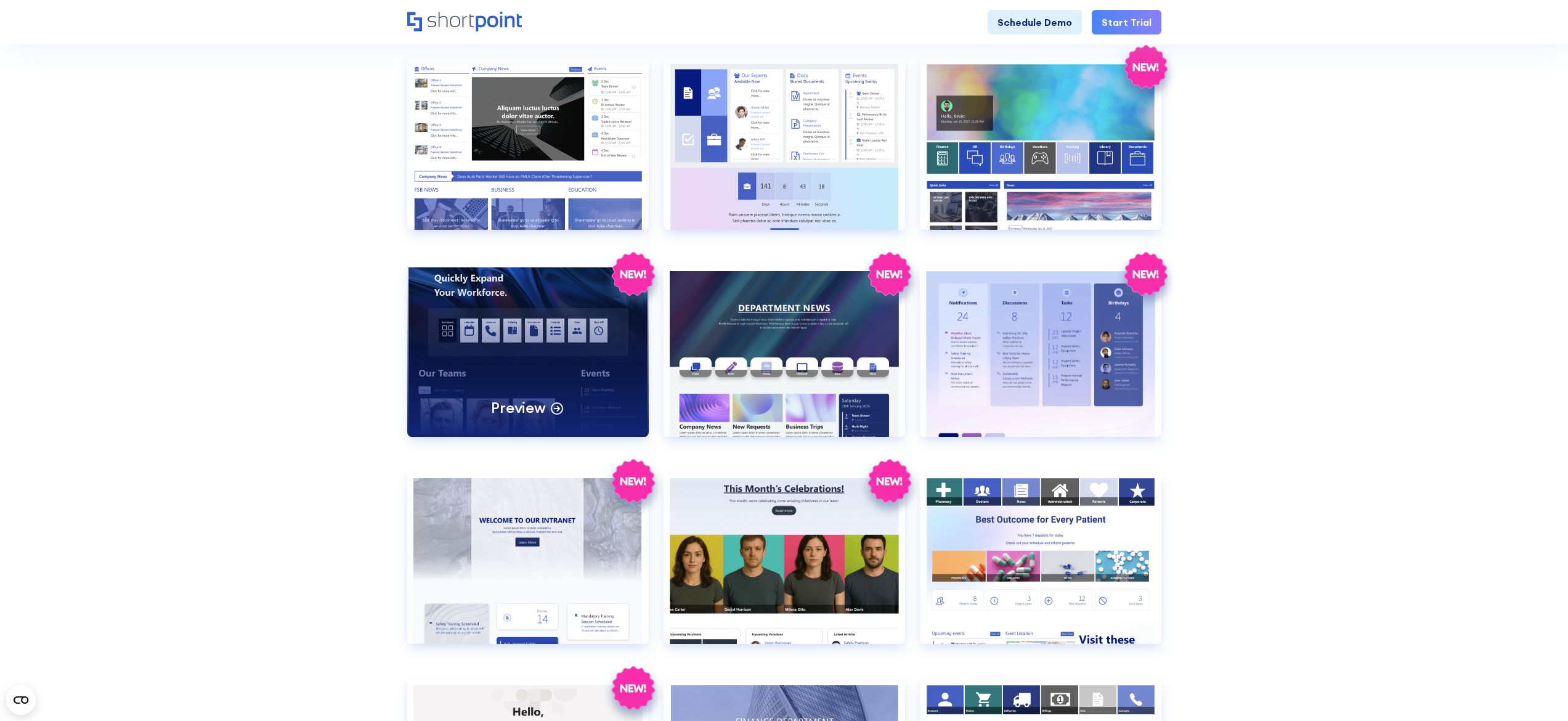
click at [623, 356] on div "Preview" at bounding box center [528, 350] width 242 height 172
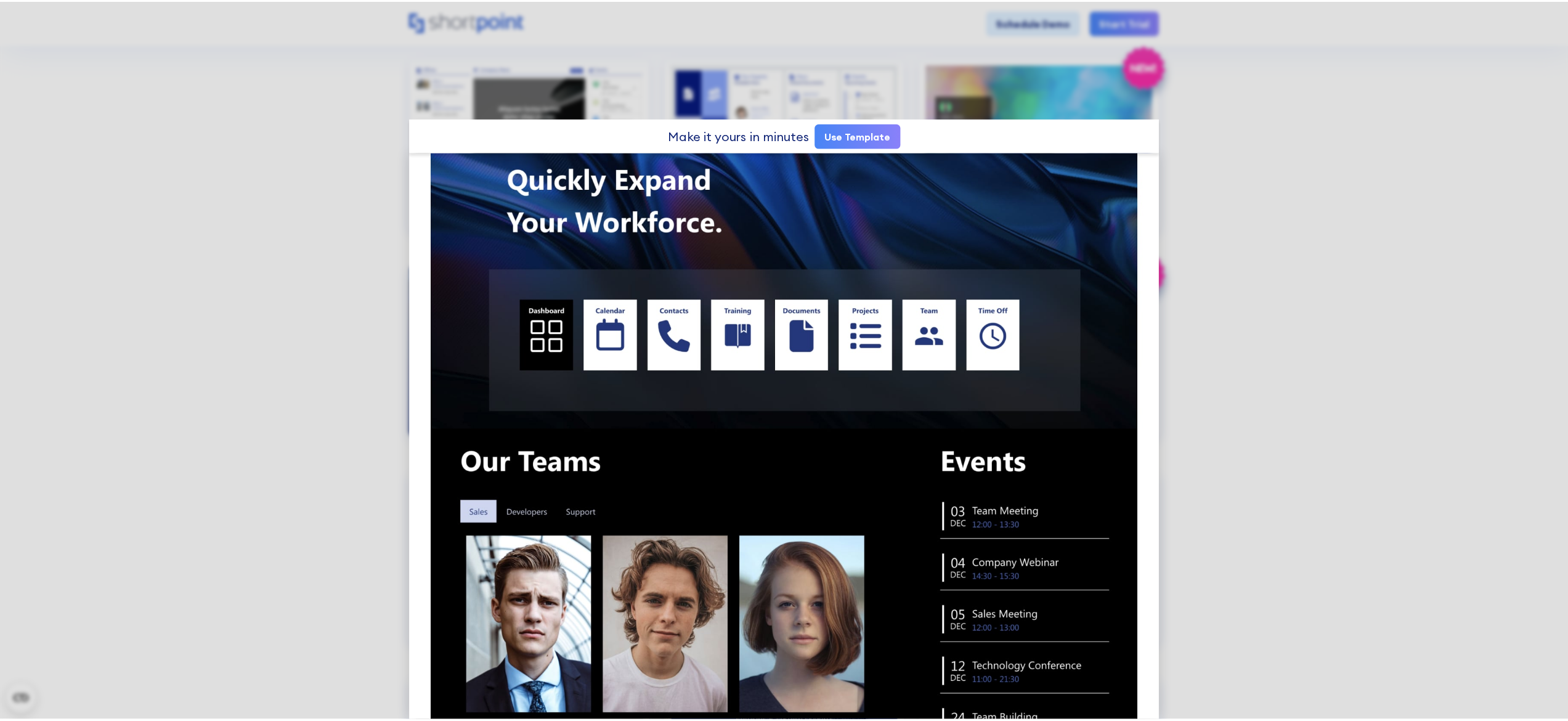
scroll to position [0, 0]
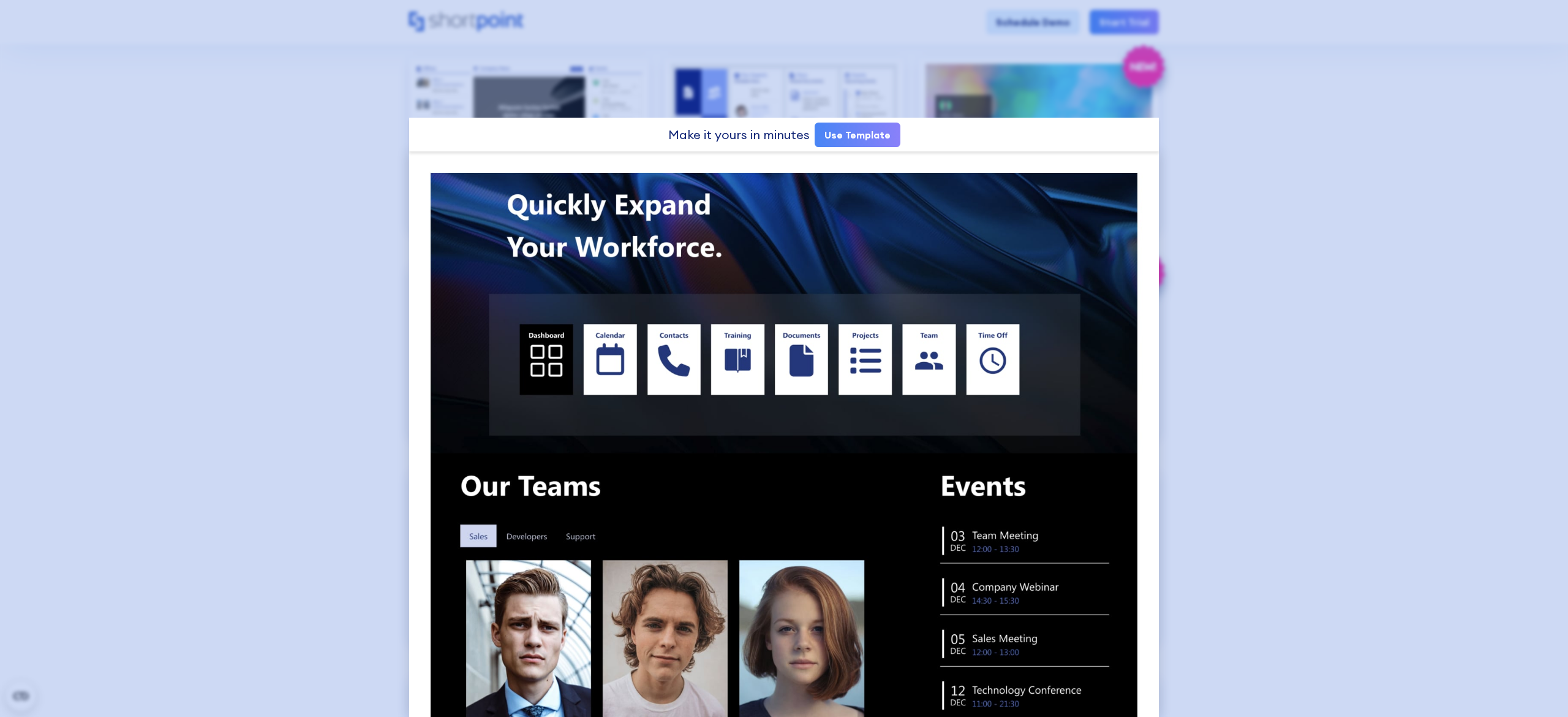
click at [1282, 147] on div at bounding box center [784, 358] width 1568 height 717
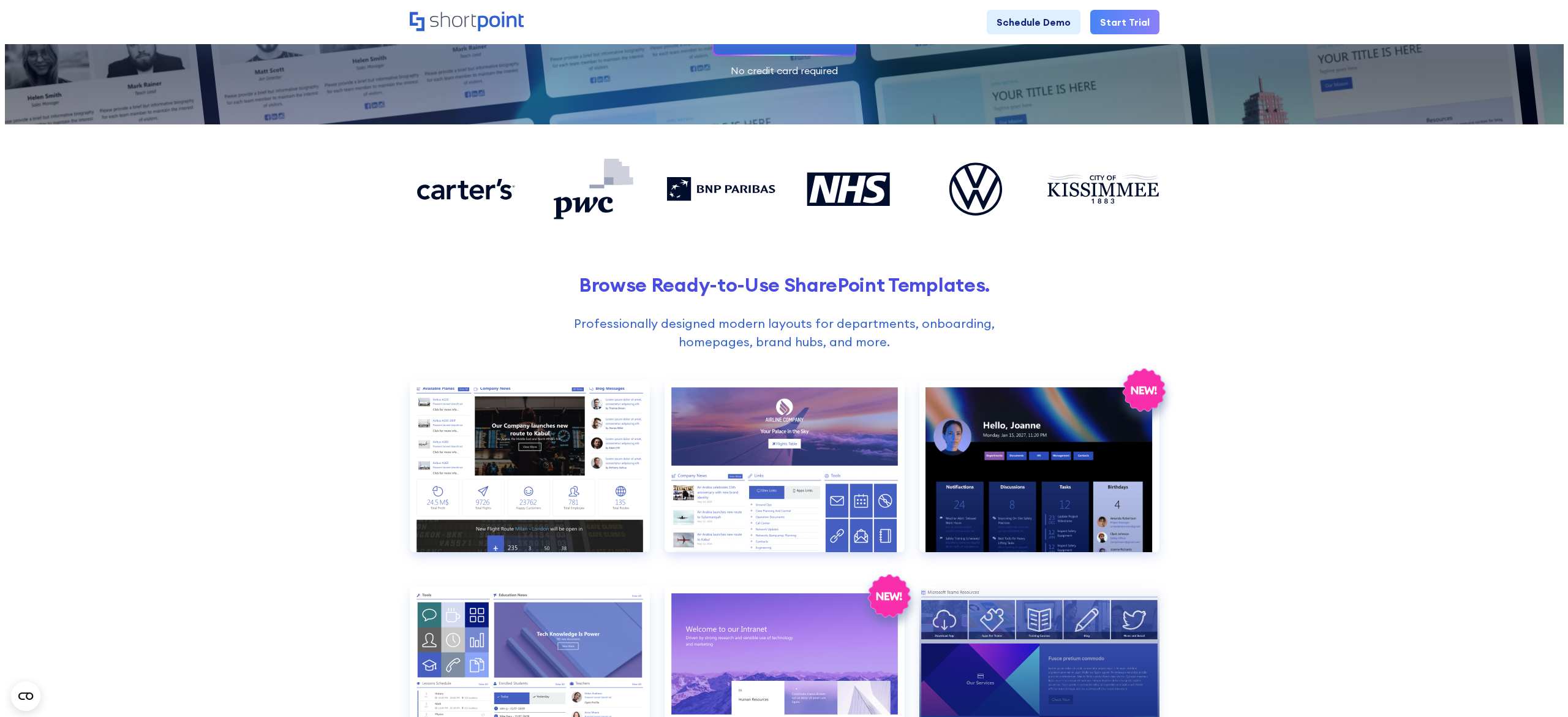
scroll to position [490, 0]
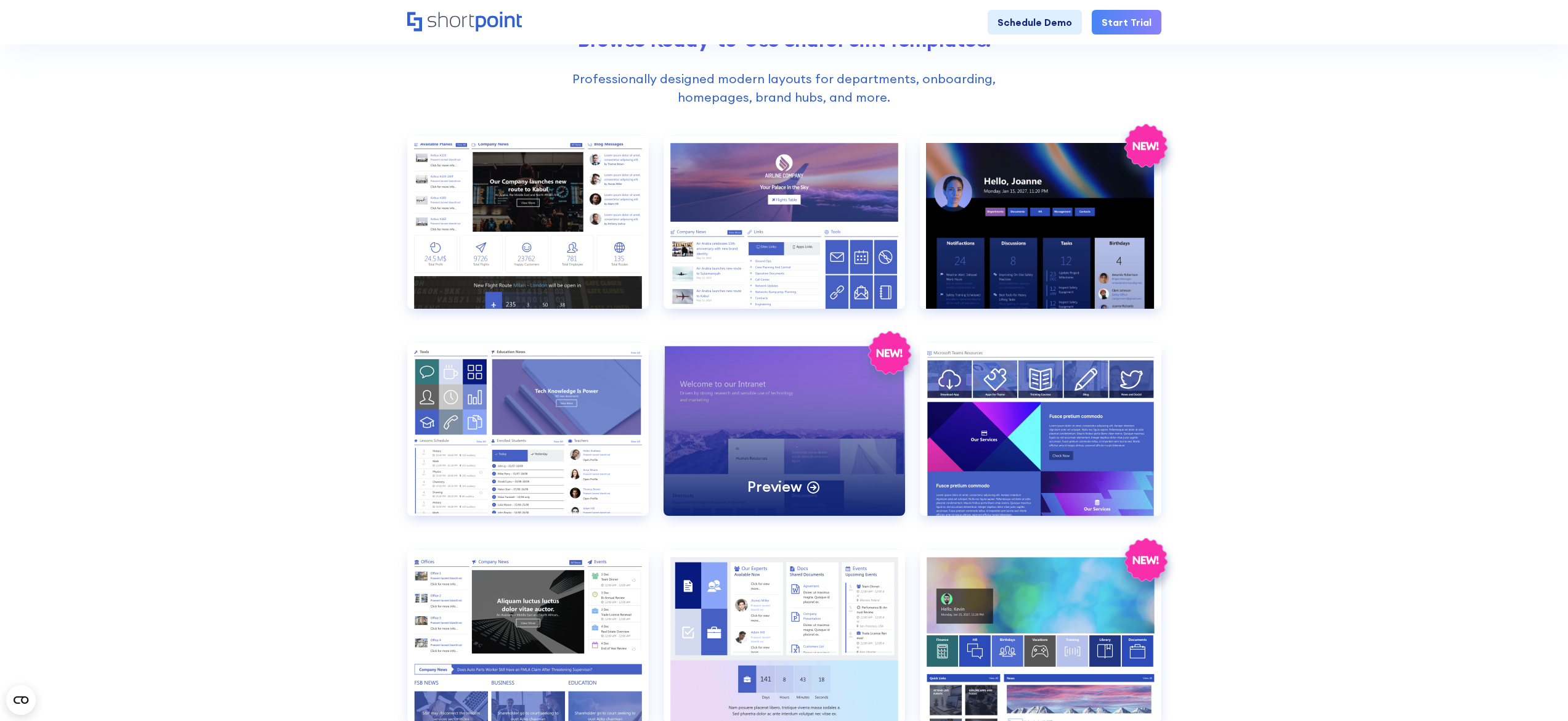
click at [768, 411] on div "Preview" at bounding box center [784, 429] width 242 height 172
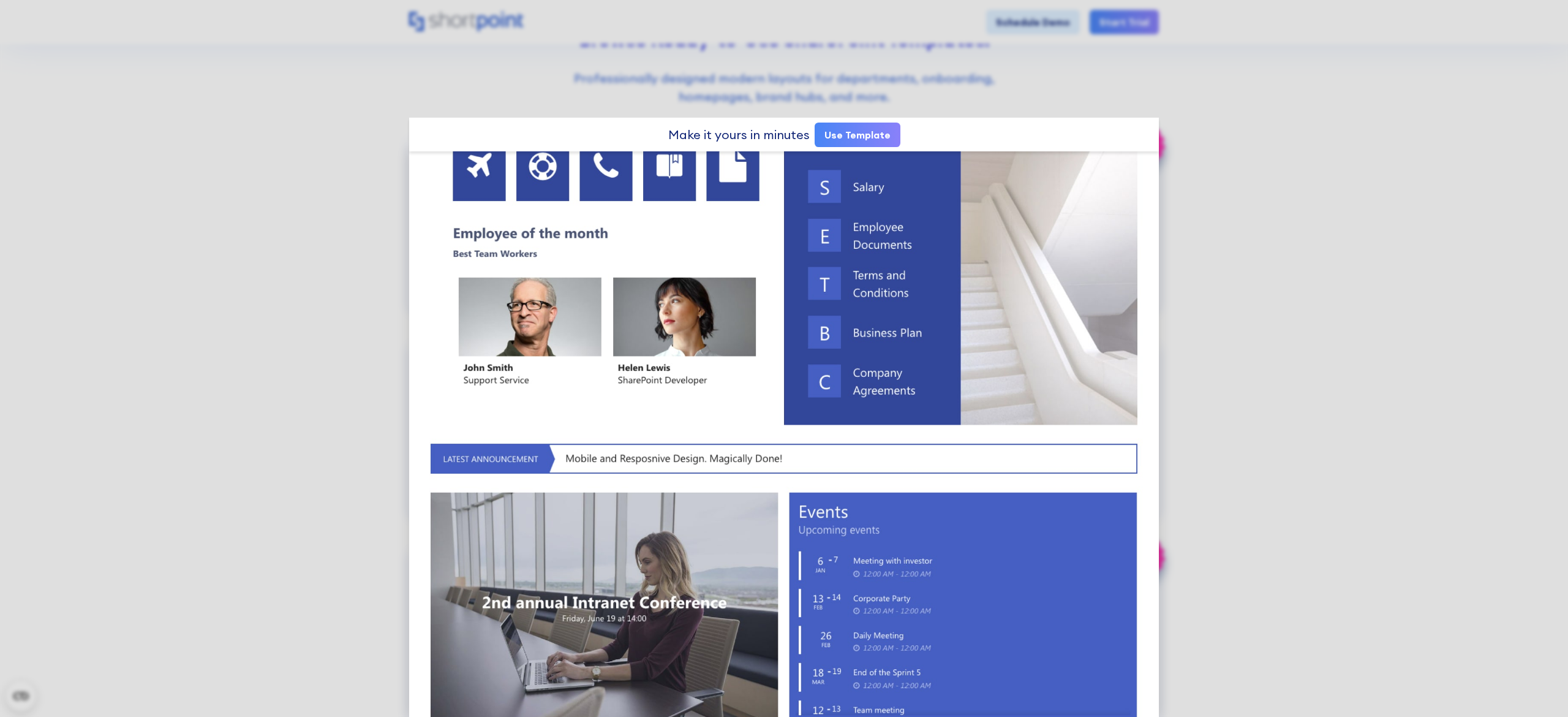
scroll to position [277, 0]
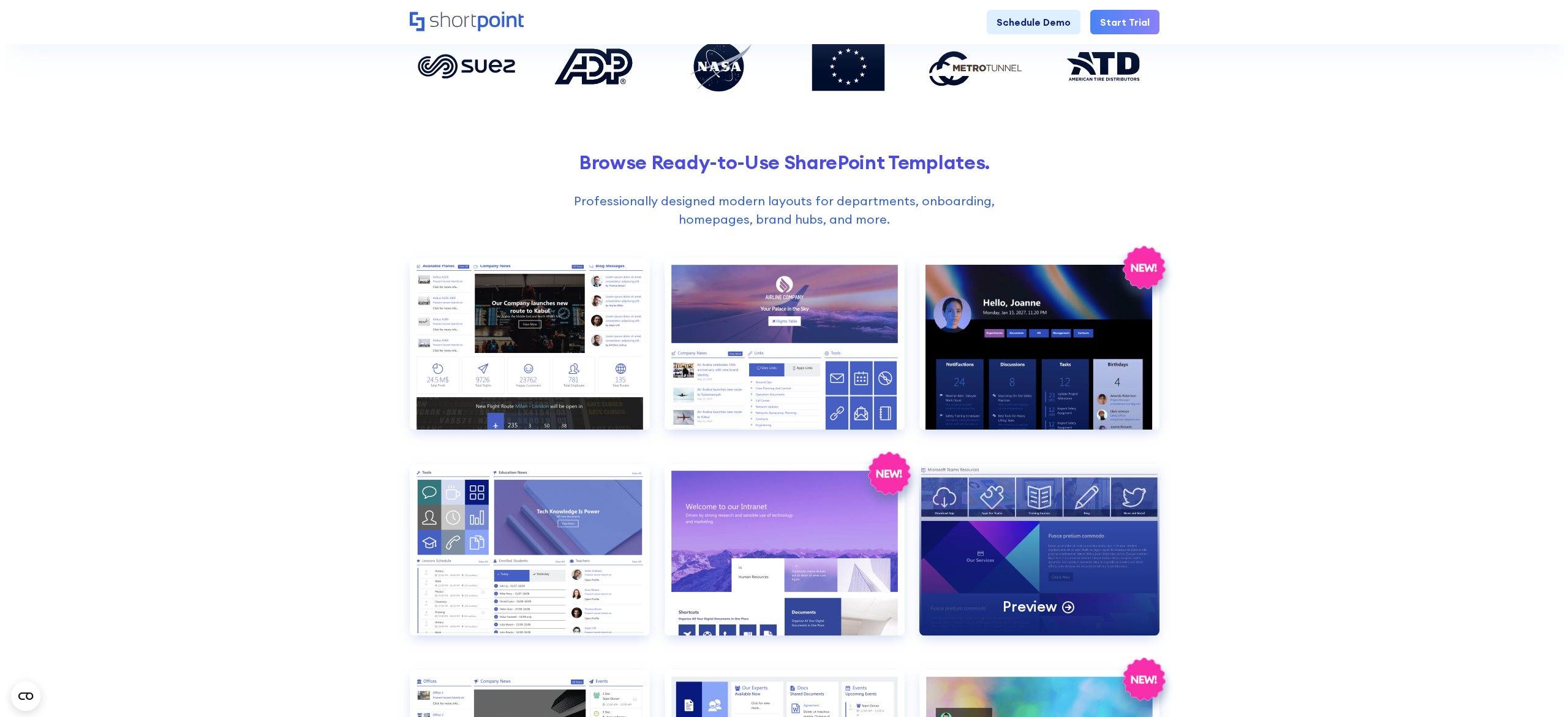
scroll to position [490, 0]
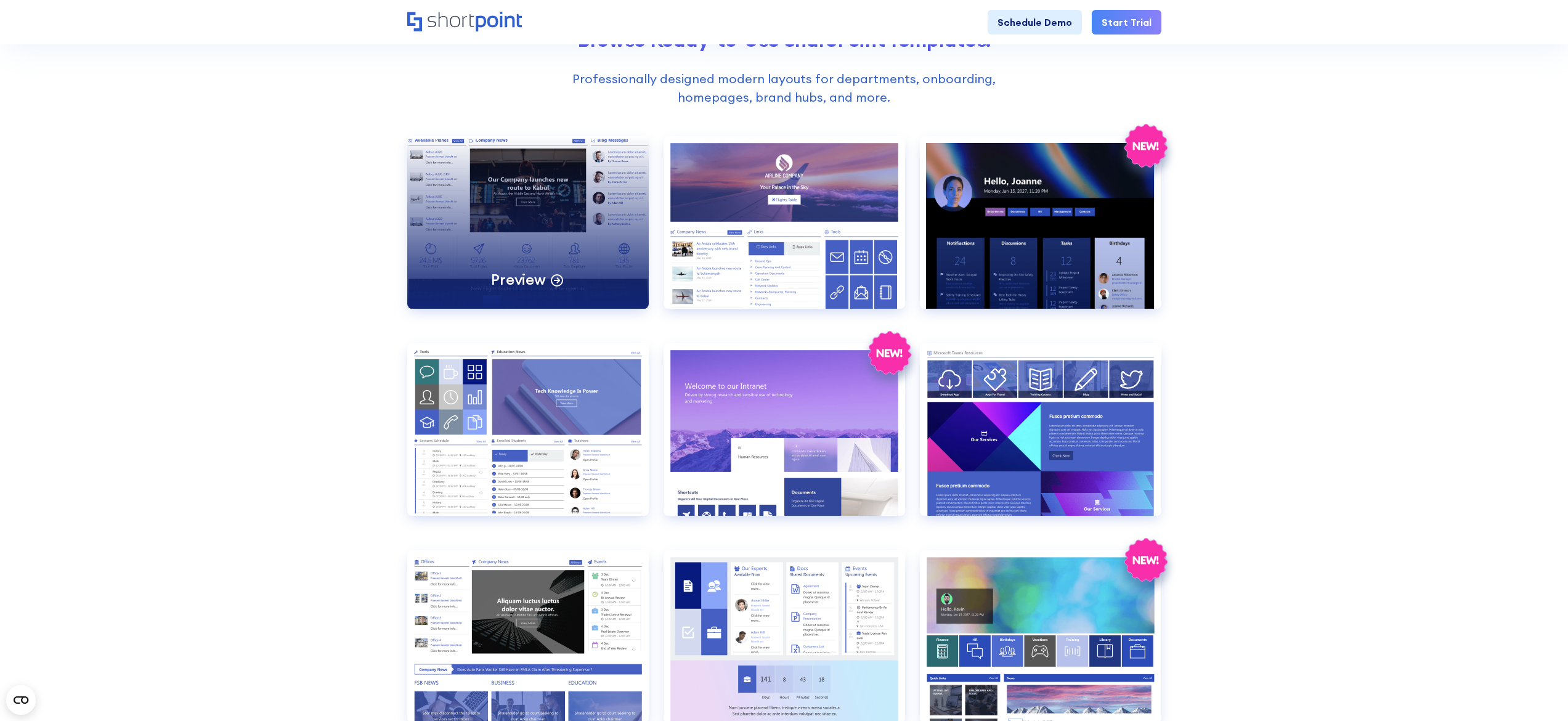
click at [557, 270] on div "Preview" at bounding box center [526, 279] width 72 height 19
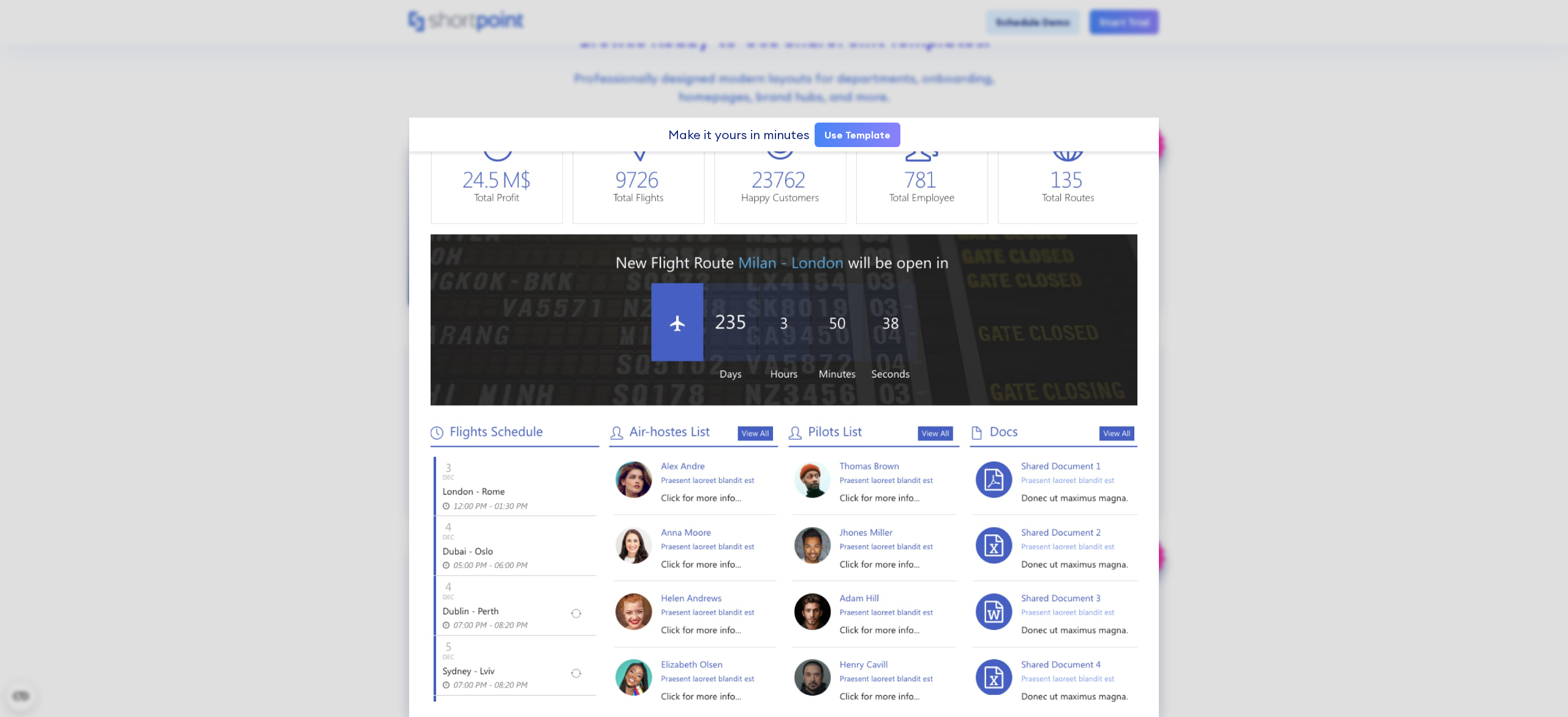
scroll to position [0, 0]
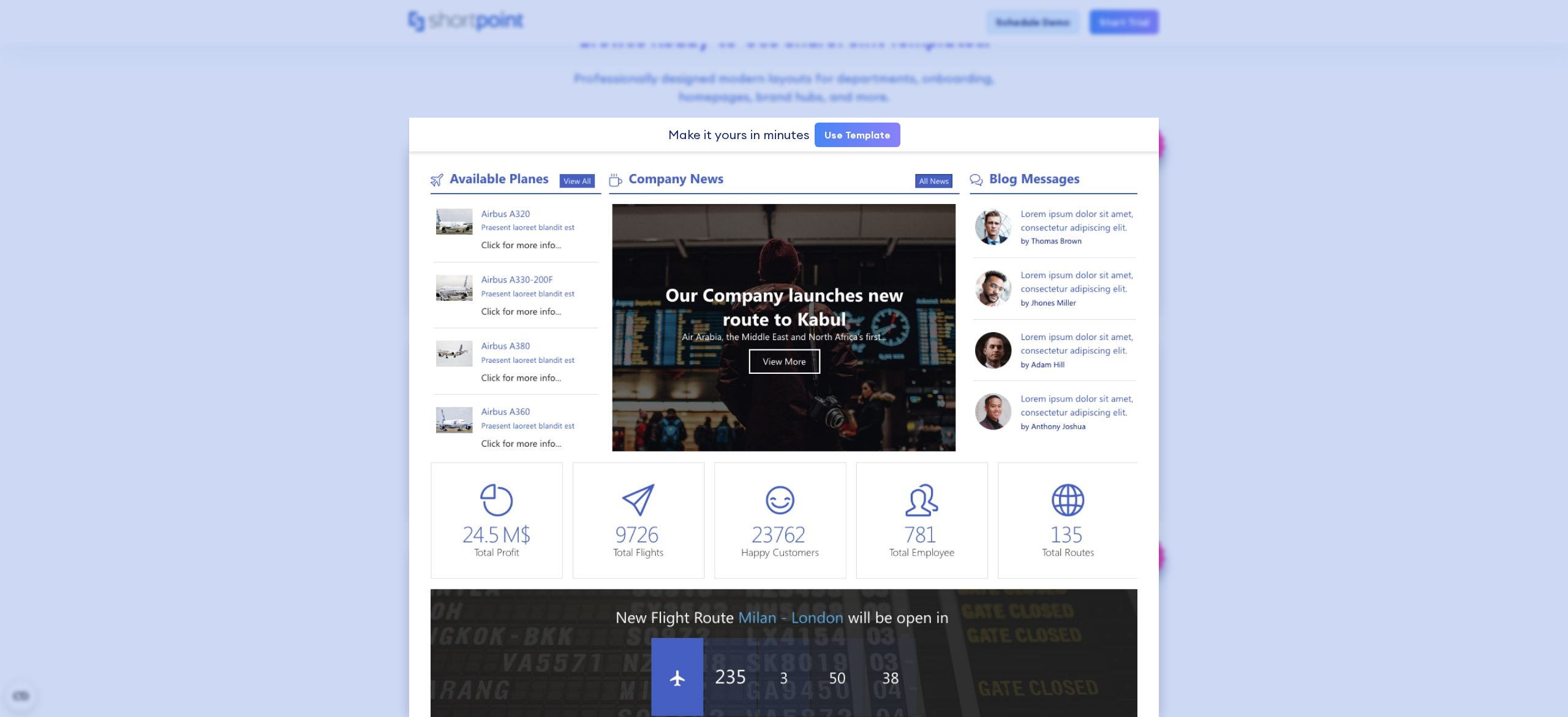
click at [1265, 108] on div at bounding box center [784, 358] width 1568 height 717
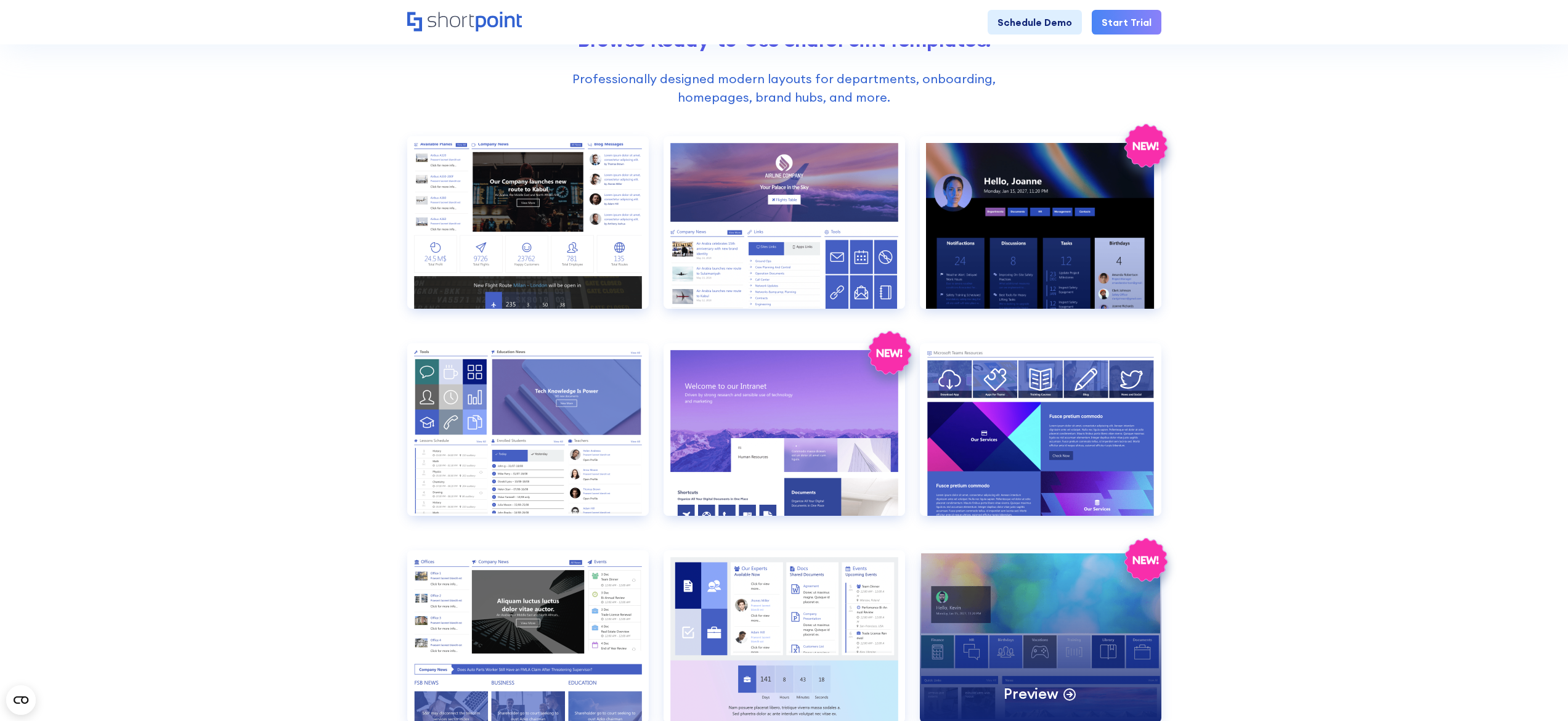
click at [1026, 643] on div "Preview" at bounding box center [1040, 636] width 242 height 172
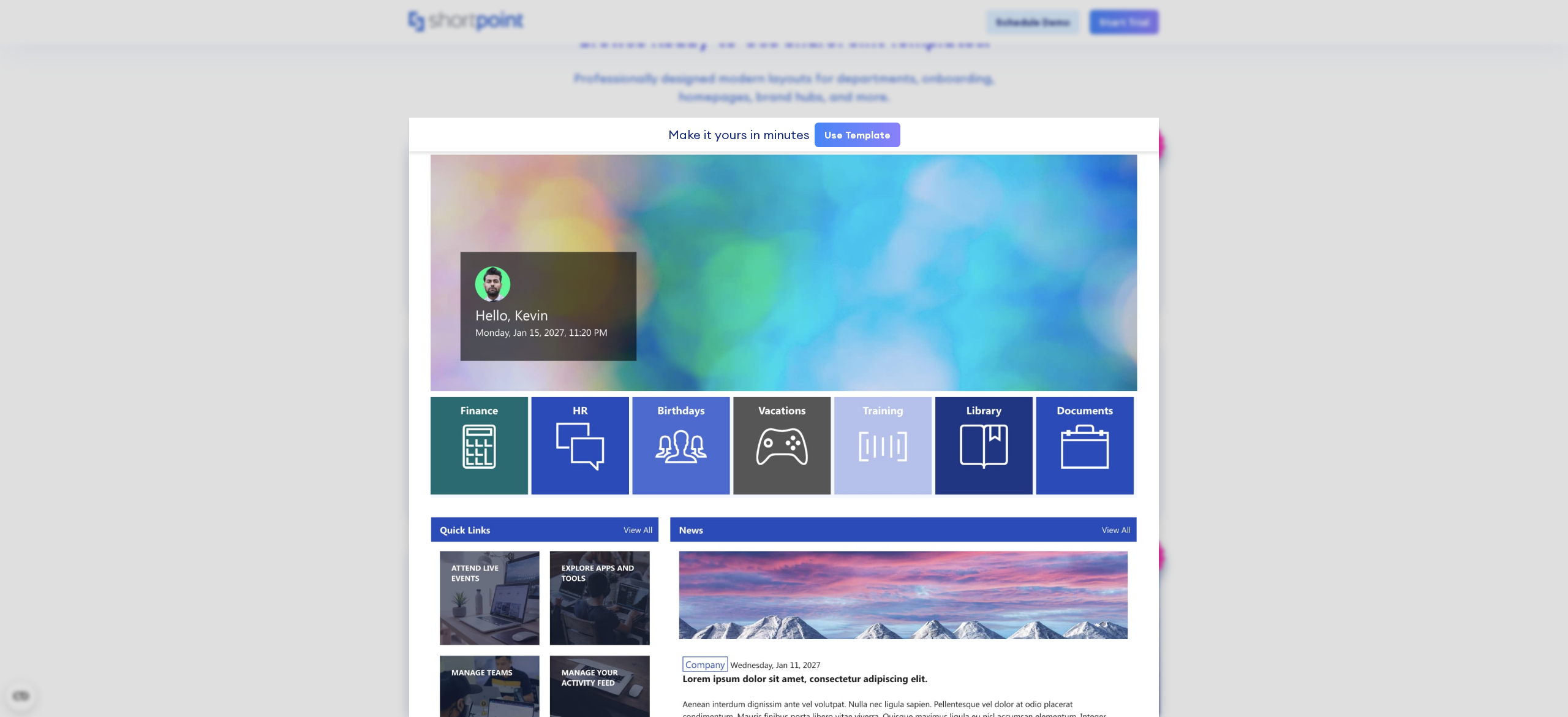
scroll to position [141, 0]
